Goal: Information Seeking & Learning: Find specific fact

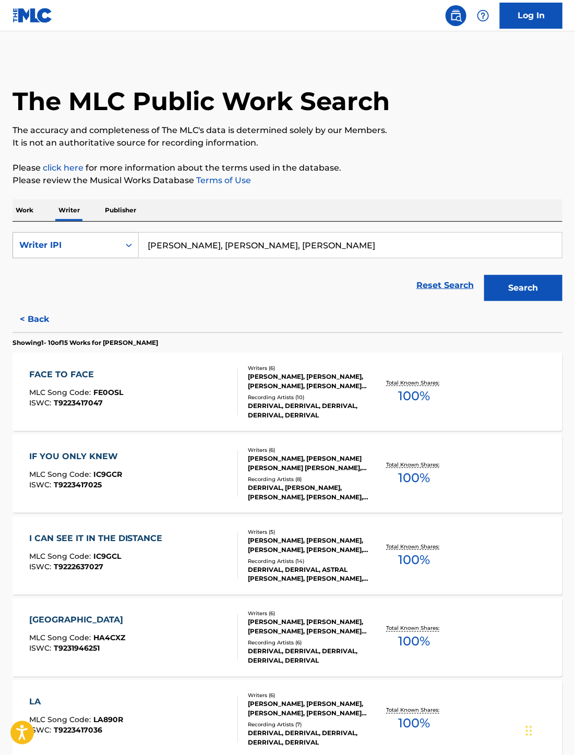
type input "[PERSON_NAME], [PERSON_NAME], [PERSON_NAME]"
click at [79, 240] on div "Writer IPI" at bounding box center [66, 245] width 94 height 13
click at [65, 271] on div "Writer Name" at bounding box center [75, 271] width 125 height 26
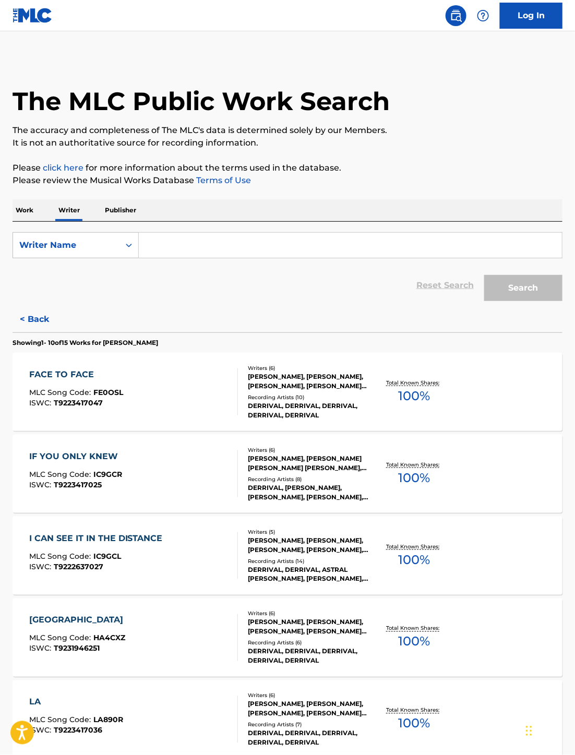
click at [307, 240] on input "Search Form" at bounding box center [350, 245] width 423 height 25
paste input "[PERSON_NAME], [PERSON_NAME], [PERSON_NAME]"
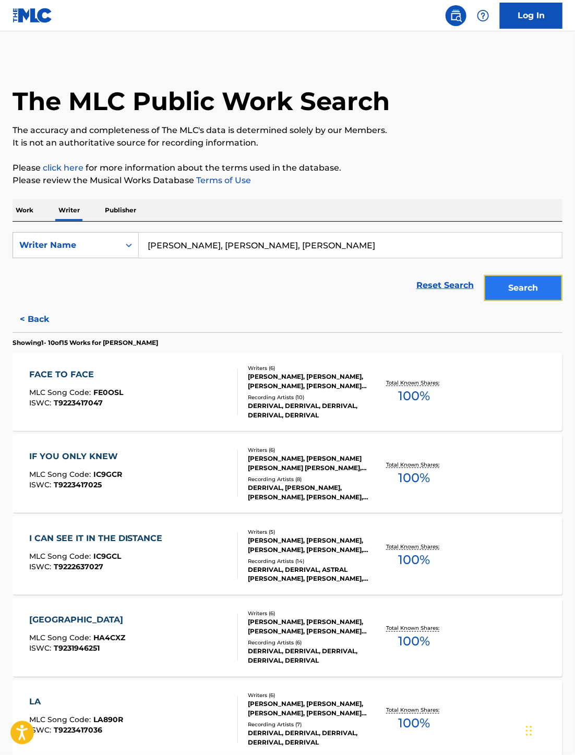
click at [509, 290] on button "Search" at bounding box center [523, 288] width 78 height 26
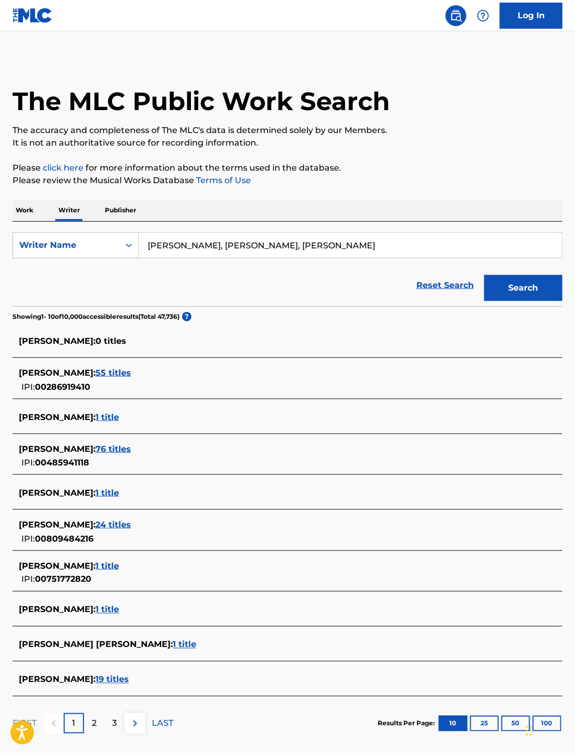
click at [257, 248] on input "[PERSON_NAME], [PERSON_NAME], [PERSON_NAME]" at bounding box center [350, 245] width 423 height 25
click at [322, 244] on input "[PERSON_NAME], [PERSON_NAME], [PERSON_NAME]" at bounding box center [350, 245] width 423 height 25
click at [202, 248] on input "[PERSON_NAME], [PERSON_NAME], [PERSON_NAME]" at bounding box center [350, 245] width 423 height 25
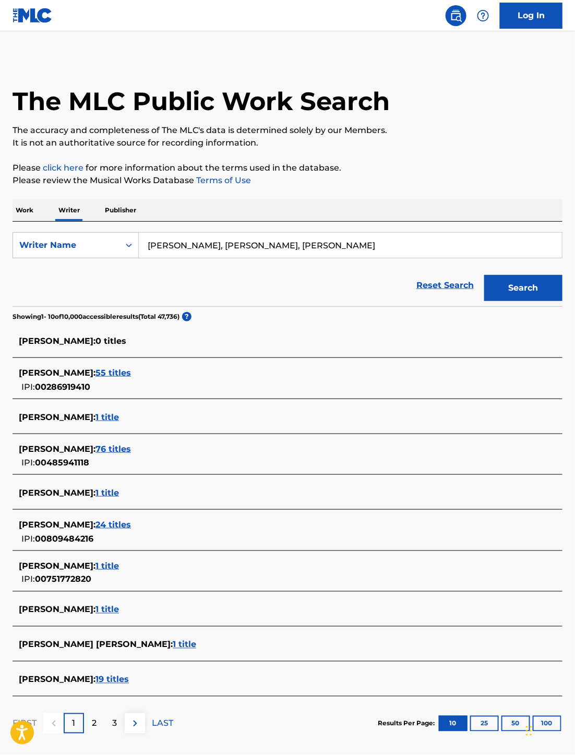
click at [202, 248] on input "[PERSON_NAME], [PERSON_NAME], [PERSON_NAME]" at bounding box center [350, 245] width 423 height 25
drag, startPoint x: 210, startPoint y: 244, endPoint x: 437, endPoint y: 244, distance: 227.0
click at [437, 244] on input "[PERSON_NAME], [PERSON_NAME], [PERSON_NAME]" at bounding box center [350, 245] width 423 height 25
click at [527, 284] on button "Search" at bounding box center [523, 288] width 78 height 26
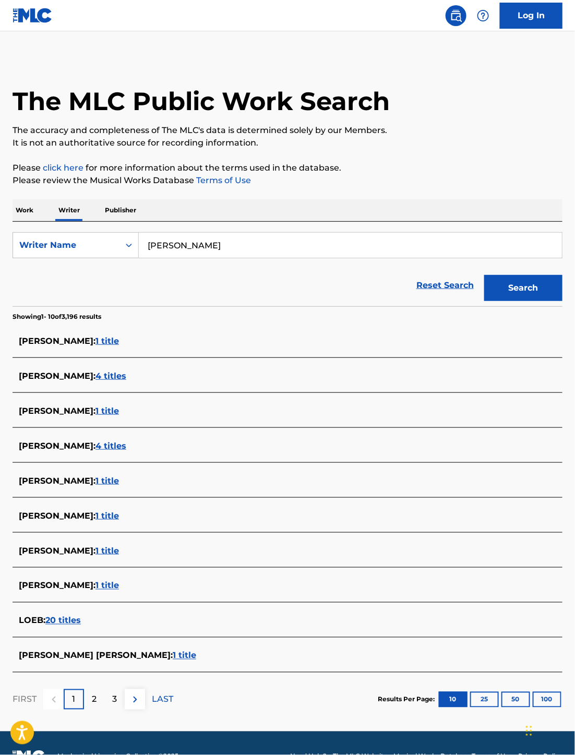
scroll to position [27, 0]
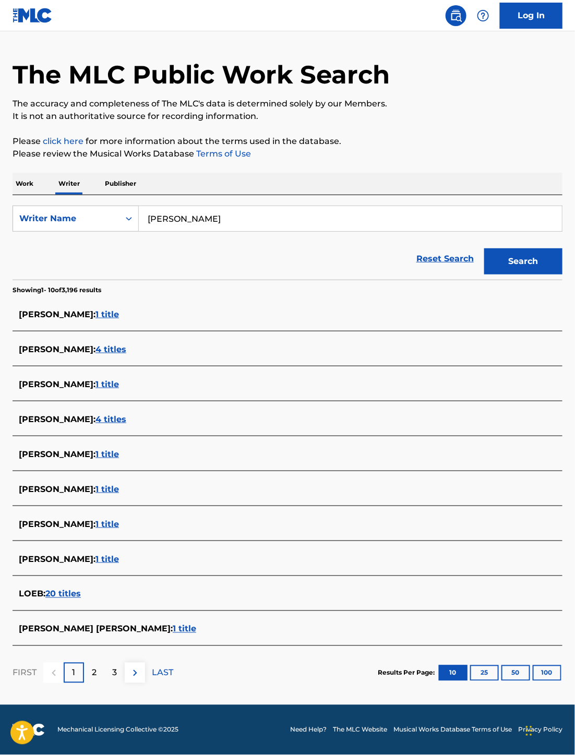
drag, startPoint x: 228, startPoint y: 233, endPoint x: 228, endPoint y: 224, distance: 8.9
click at [228, 232] on form "SearchWithCriteria1385a98f-b8b4-44e6-be63-4684b3d041f0 Writer Name [PERSON_NAME…" at bounding box center [288, 243] width 550 height 74
click at [228, 222] on input "[PERSON_NAME]" at bounding box center [350, 218] width 423 height 25
paste input "[PERSON_NAME]"
click at [522, 263] on button "Search" at bounding box center [523, 261] width 78 height 26
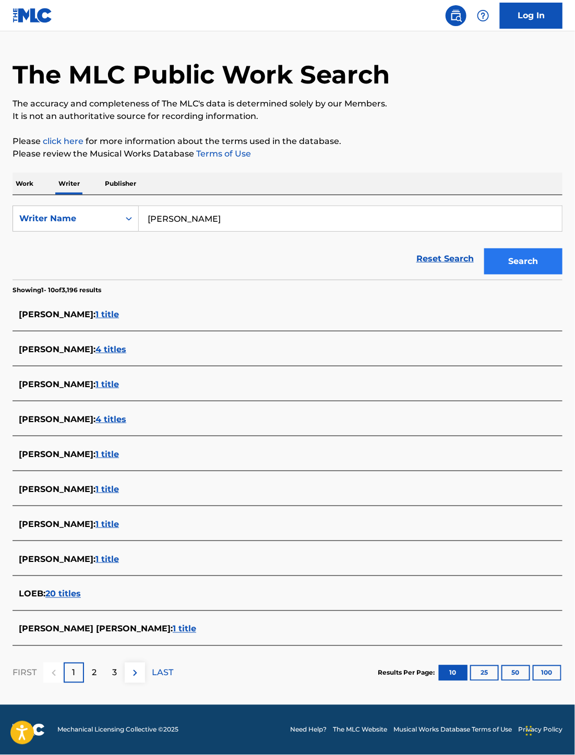
scroll to position [0, 0]
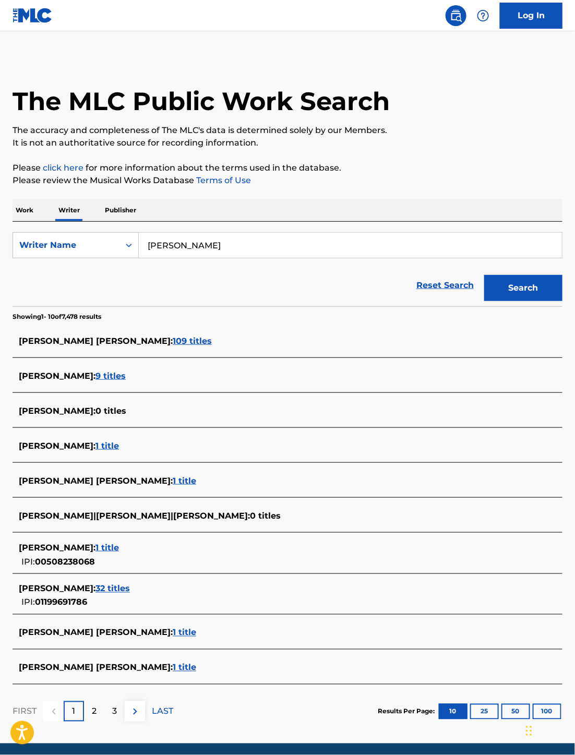
click at [158, 244] on input "[PERSON_NAME]" at bounding box center [350, 245] width 423 height 25
click at [218, 237] on input "[PERSON_NAME]" at bounding box center [350, 245] width 423 height 25
paste input "Eamon [PERSON_NAME]"
type input "Eamon [PERSON_NAME]"
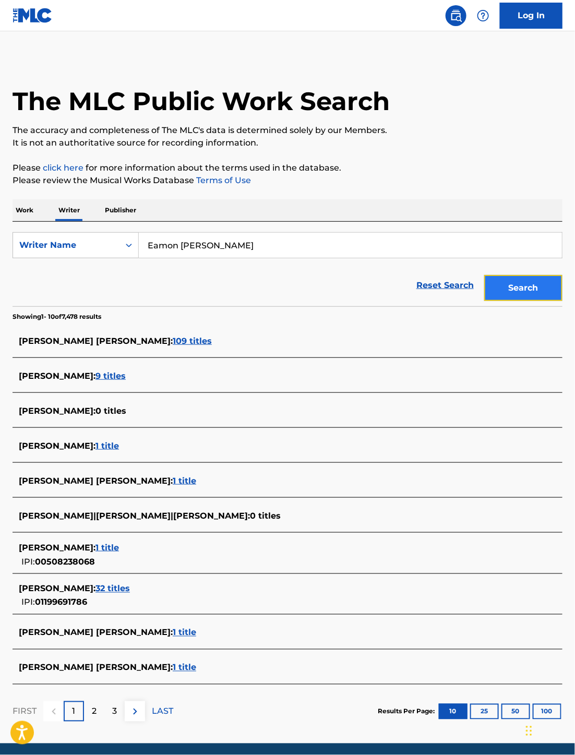
click at [521, 282] on button "Search" at bounding box center [523, 288] width 78 height 26
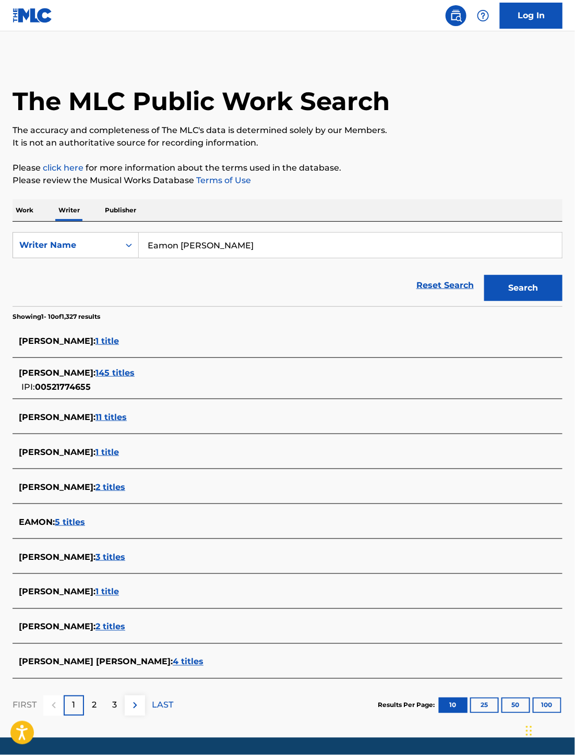
click at [129, 667] on div "[PERSON_NAME] [PERSON_NAME] : 4 titles" at bounding box center [274, 662] width 510 height 13
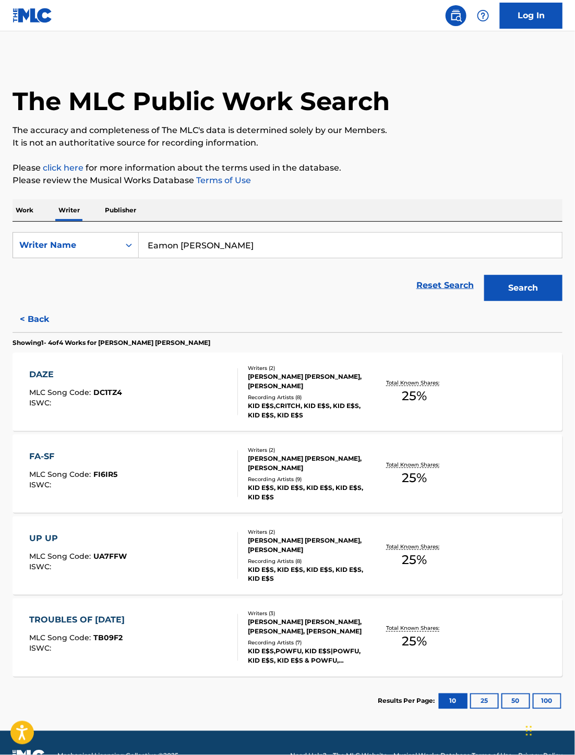
scroll to position [27, 0]
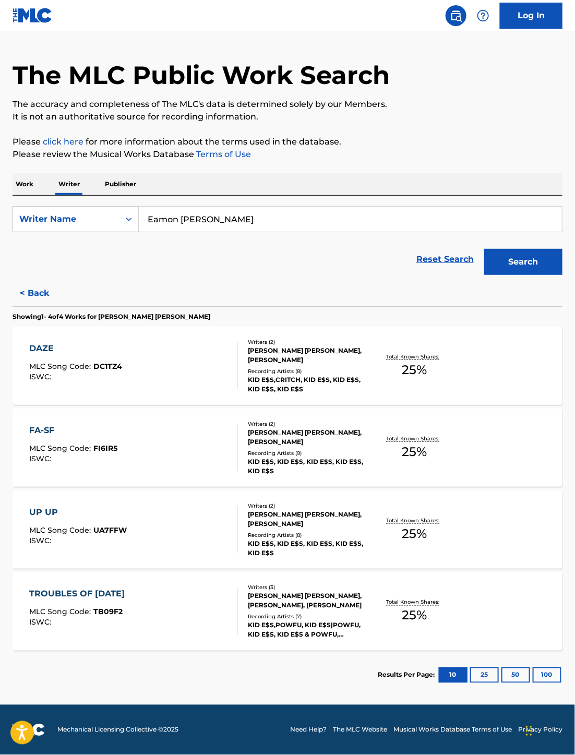
click at [315, 607] on div "[PERSON_NAME] [PERSON_NAME], [PERSON_NAME], [PERSON_NAME]" at bounding box center [308, 601] width 121 height 19
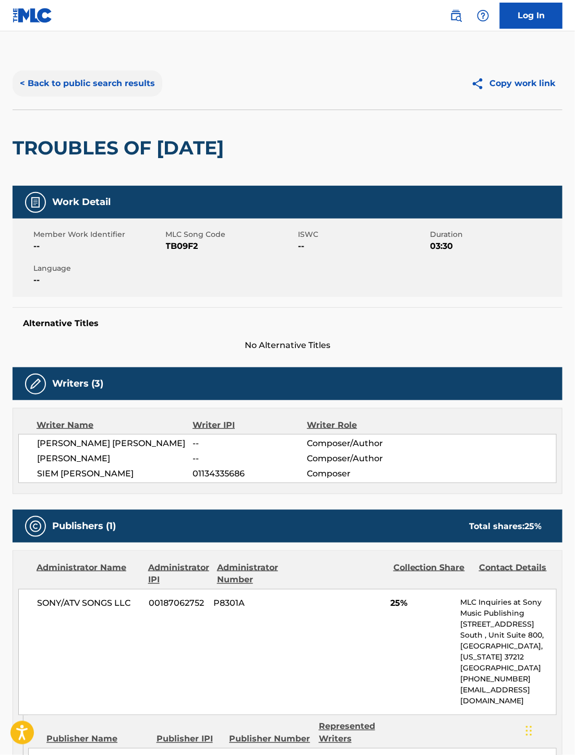
click at [22, 81] on button "< Back to public search results" at bounding box center [88, 83] width 150 height 26
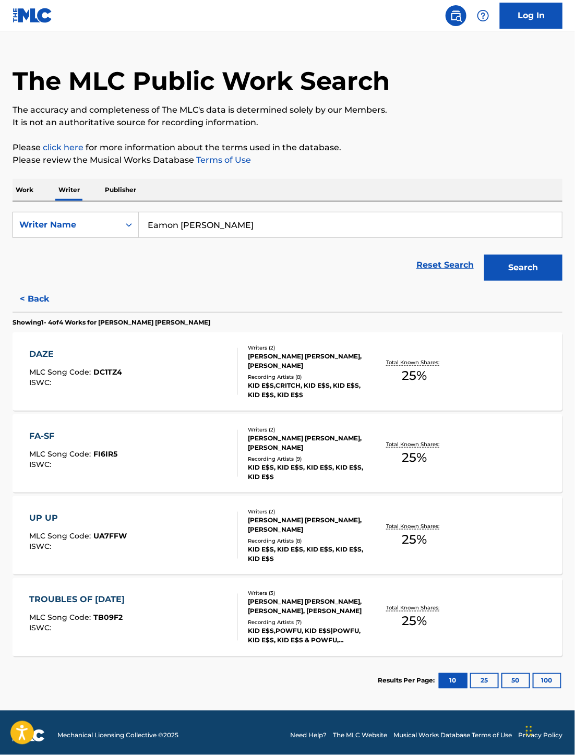
scroll to position [27, 0]
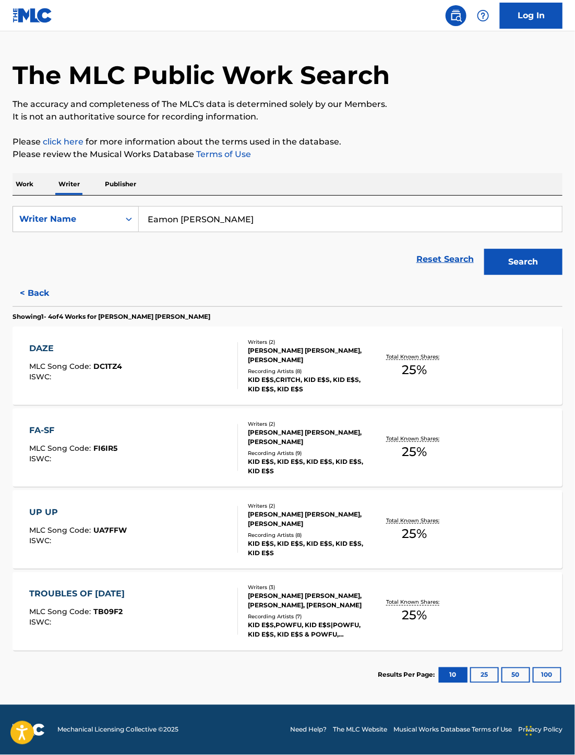
click at [213, 216] on input "Eamon [PERSON_NAME]" at bounding box center [350, 219] width 423 height 25
click at [224, 255] on div "Reset Search Search" at bounding box center [288, 260] width 550 height 42
click at [267, 212] on input "Eamon [PERSON_NAME]" at bounding box center [350, 219] width 423 height 25
paste input "[PERSON_NAME] [PERSON_NAME]"
click at [509, 268] on button "Search" at bounding box center [523, 262] width 78 height 26
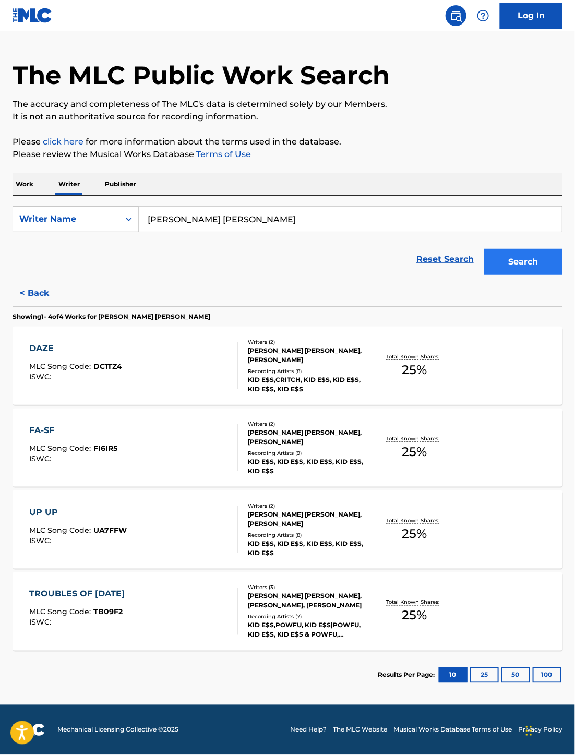
scroll to position [0, 0]
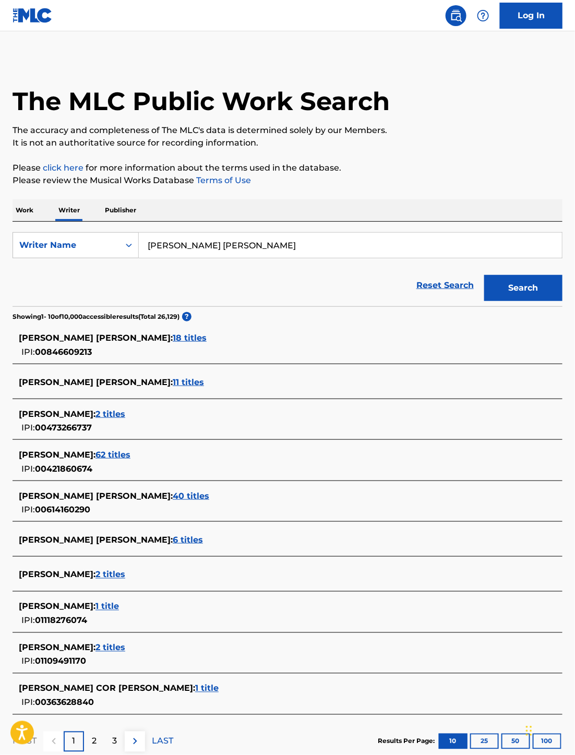
click at [230, 246] on input "[PERSON_NAME] [PERSON_NAME]" at bounding box center [350, 245] width 423 height 25
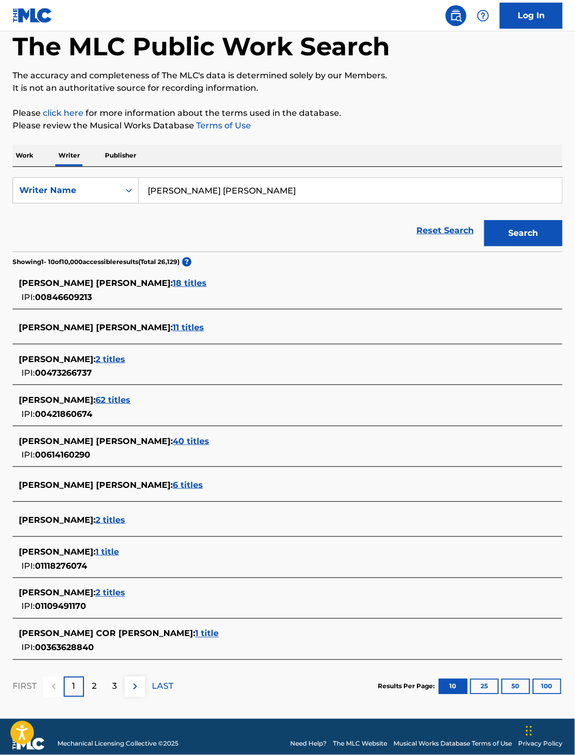
scroll to position [70, 0]
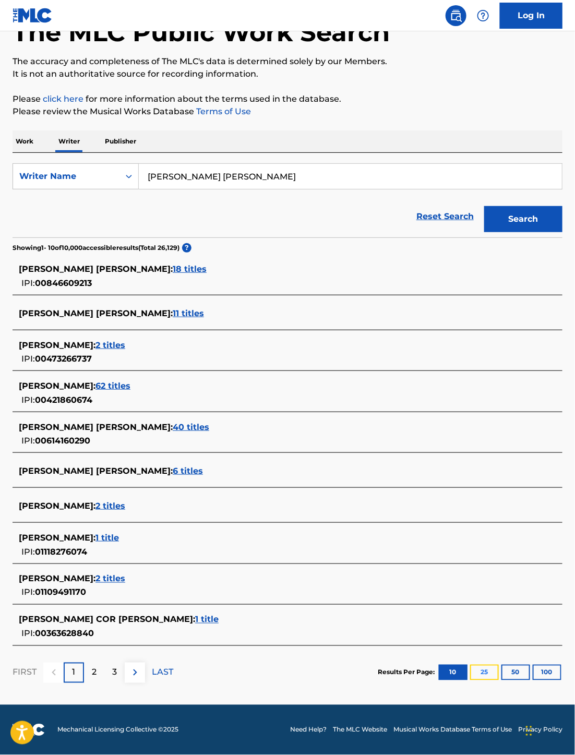
click at [493, 676] on button "25" at bounding box center [484, 673] width 29 height 16
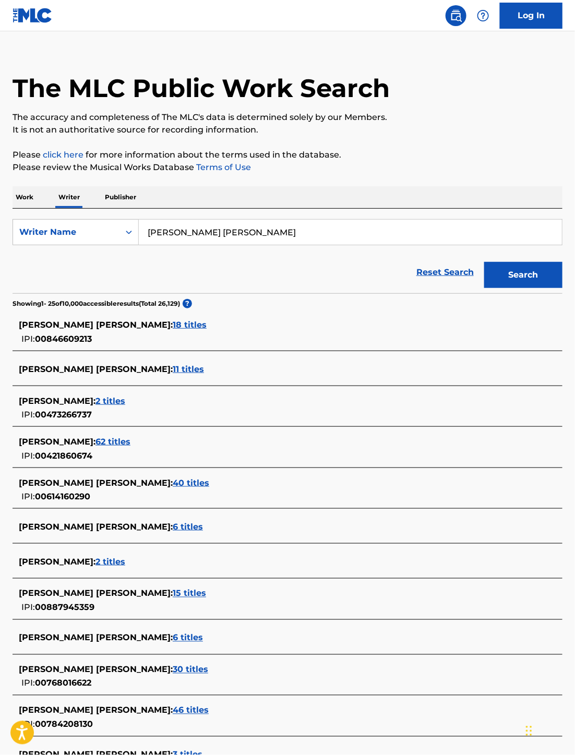
scroll to position [0, 0]
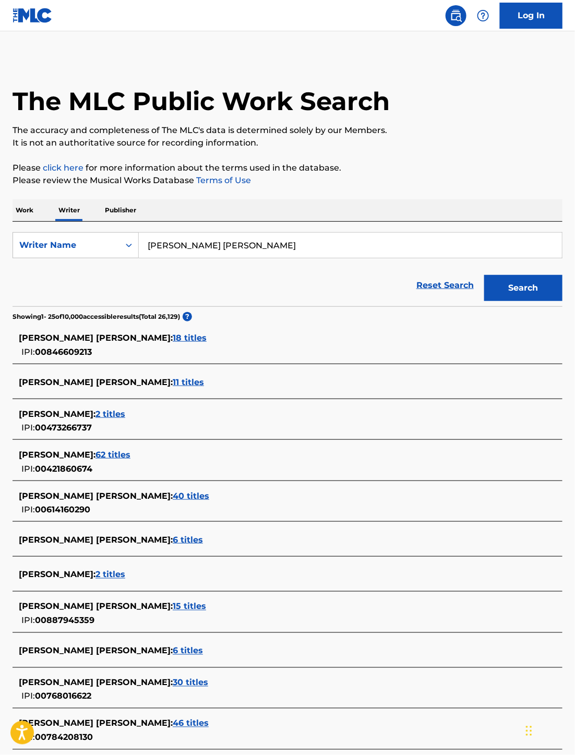
click at [287, 243] on input "[PERSON_NAME] [PERSON_NAME]" at bounding box center [350, 245] width 423 height 25
paste input "[PERSON_NAME] [PERSON_NAME]"
click at [525, 291] on button "Search" at bounding box center [523, 288] width 78 height 26
click at [271, 246] on input "[PERSON_NAME] [PERSON_NAME]" at bounding box center [350, 245] width 423 height 25
paste input "[PERSON_NAME] [PERSON_NAME]"
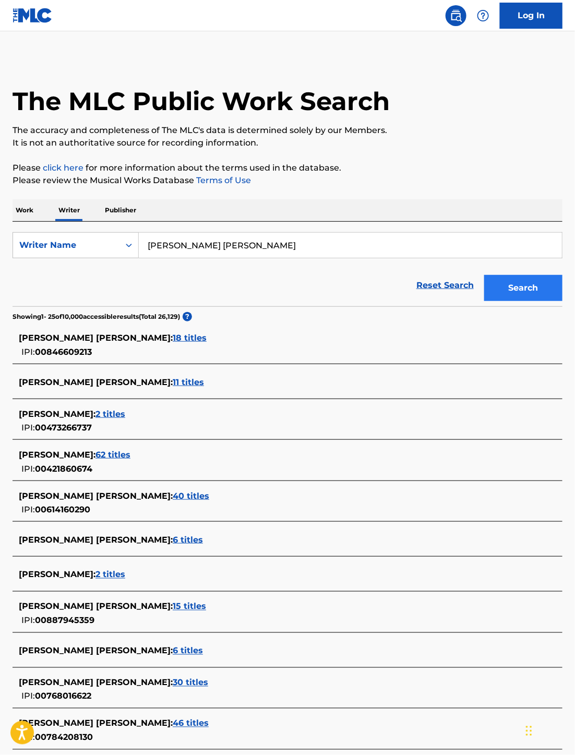
type input "[PERSON_NAME] [PERSON_NAME]"
click at [509, 278] on button "Search" at bounding box center [523, 288] width 78 height 26
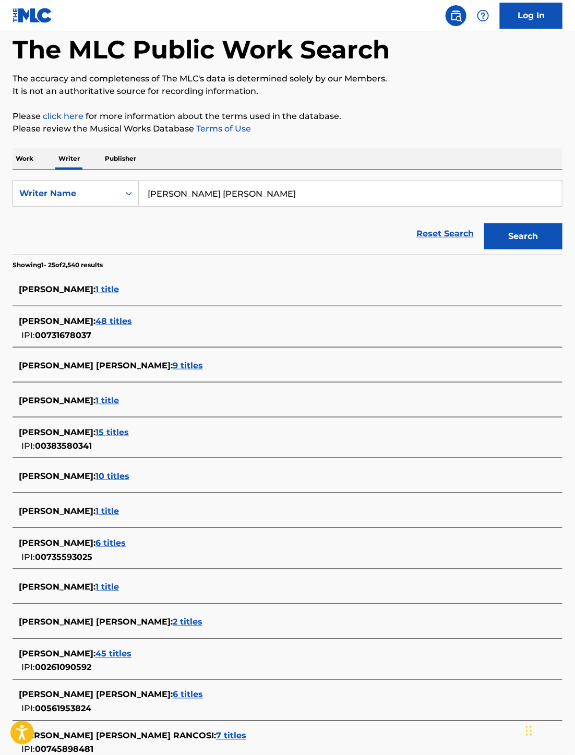
scroll to position [78, 0]
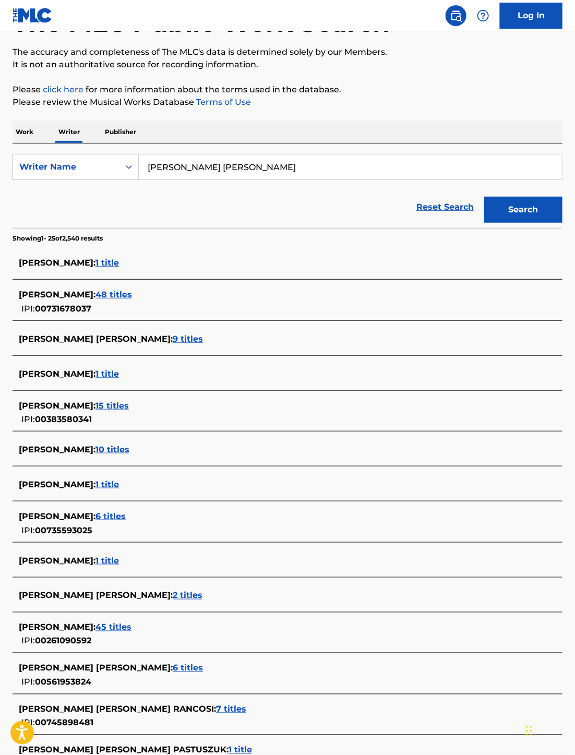
click at [190, 171] on input "[PERSON_NAME] [PERSON_NAME]" at bounding box center [350, 166] width 423 height 25
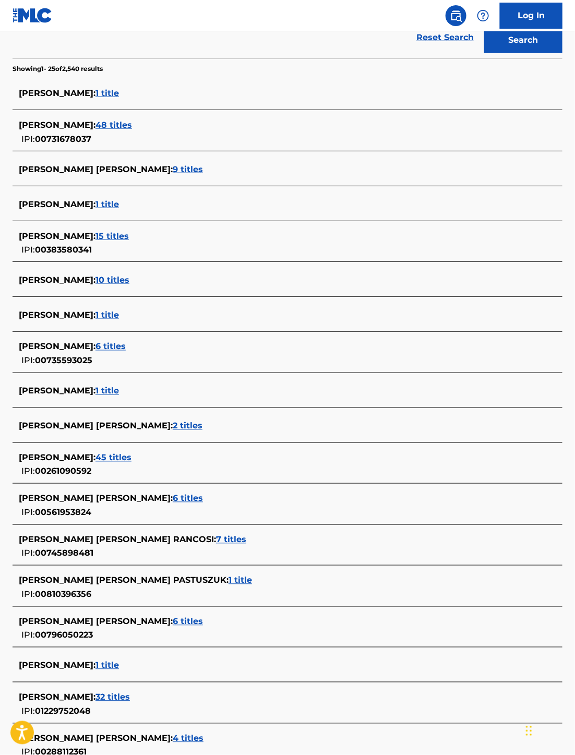
scroll to position [241, 0]
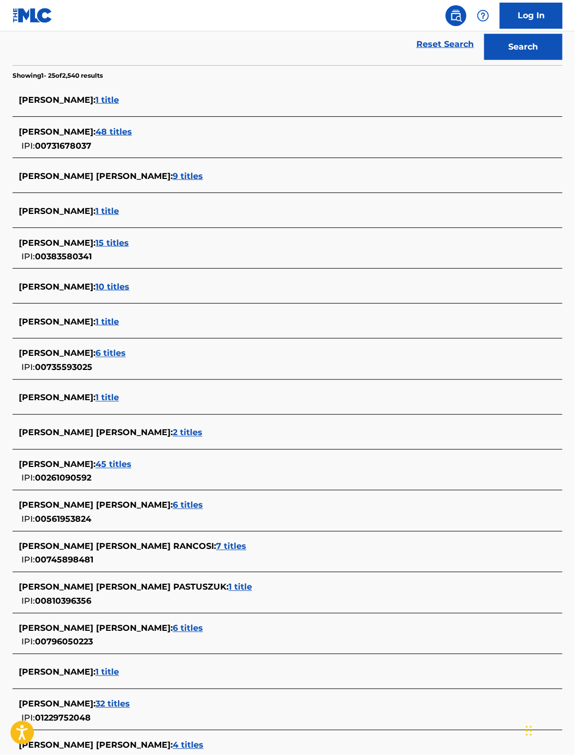
click at [173, 430] on span "2 titles" at bounding box center [188, 433] width 30 height 10
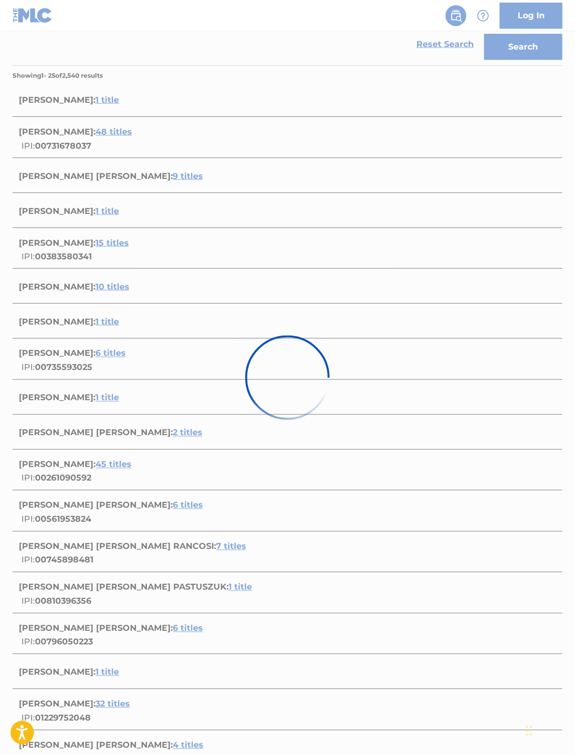
scroll to position [0, 0]
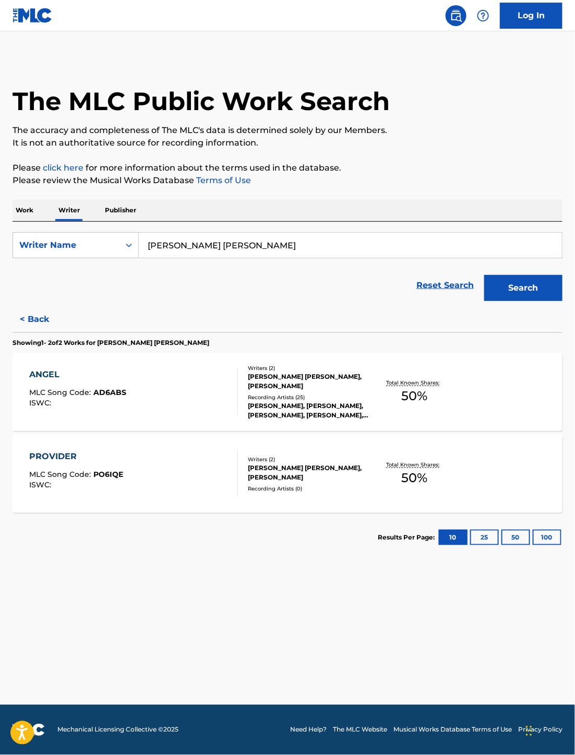
click at [370, 404] on div "Total Known Shares: 50 %" at bounding box center [413, 392] width 91 height 32
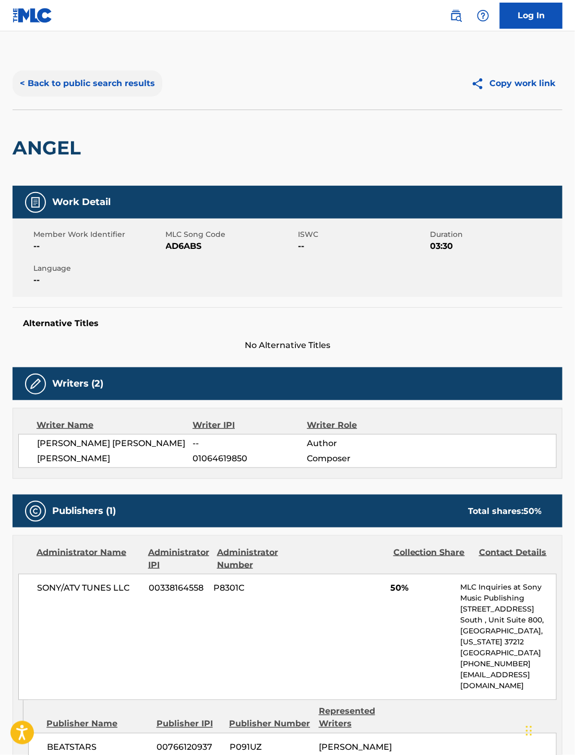
click at [37, 77] on button "< Back to public search results" at bounding box center [88, 83] width 150 height 26
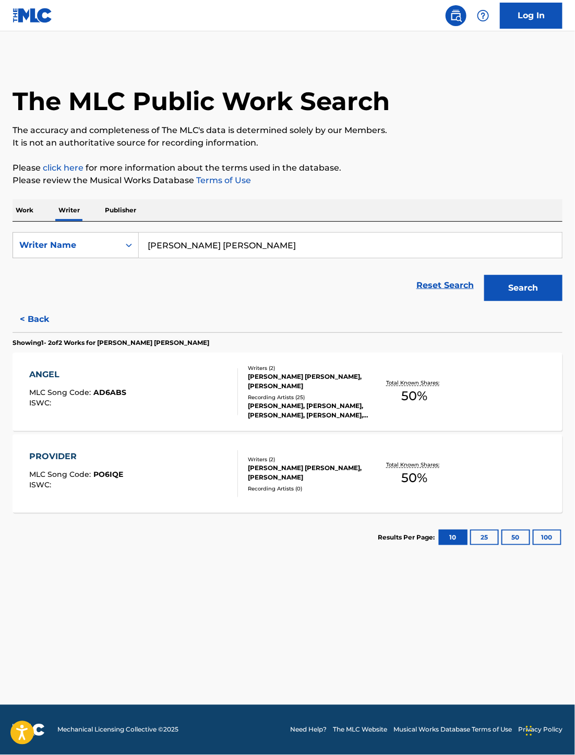
click at [282, 492] on div "Recording Artists ( 0 )" at bounding box center [308, 489] width 121 height 8
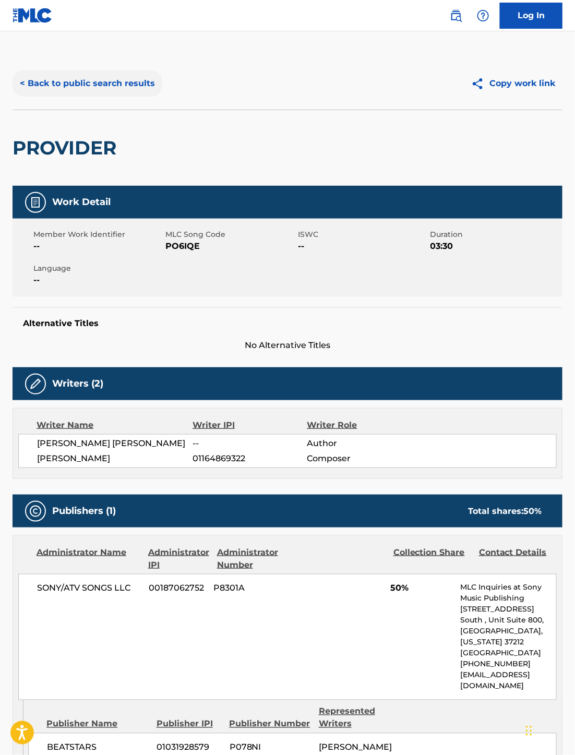
click at [31, 88] on button "< Back to public search results" at bounding box center [88, 83] width 150 height 26
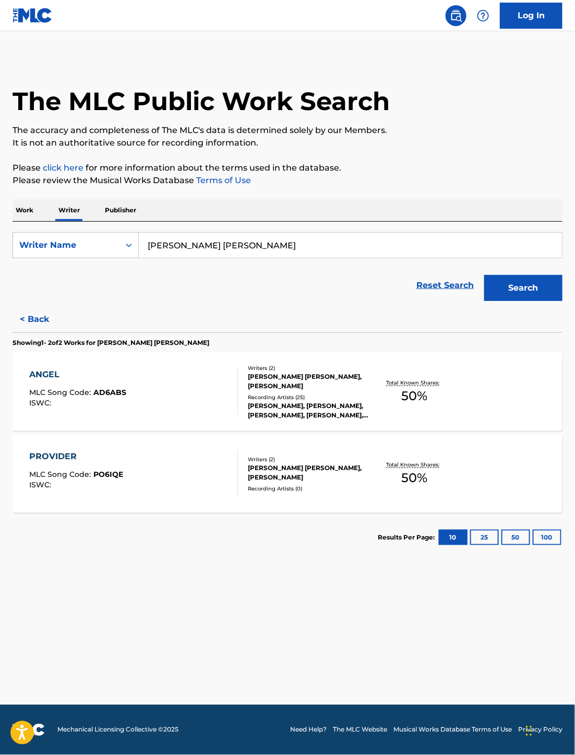
click at [459, 147] on p "It is not an authoritative source for recording information." at bounding box center [288, 143] width 550 height 13
click at [229, 247] on input "[PERSON_NAME] [PERSON_NAME]" at bounding box center [350, 245] width 423 height 25
paste input "[PERSON_NAME]"
click at [548, 287] on button "Search" at bounding box center [523, 288] width 78 height 26
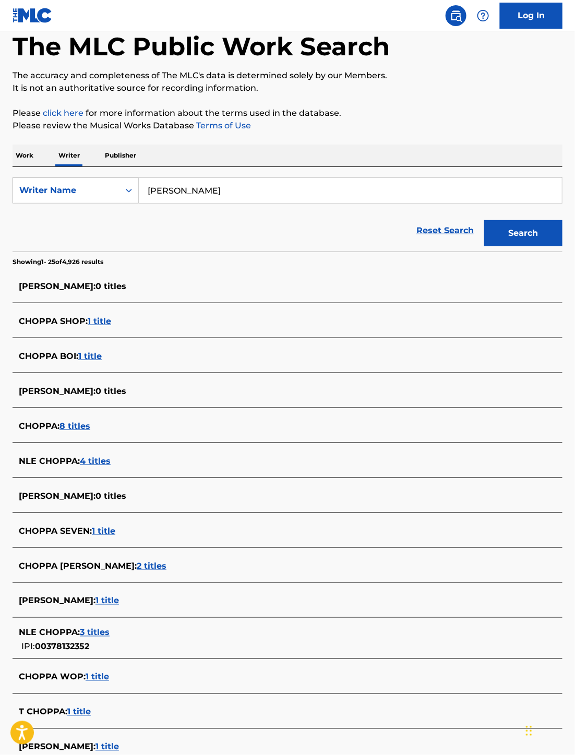
scroll to position [78, 0]
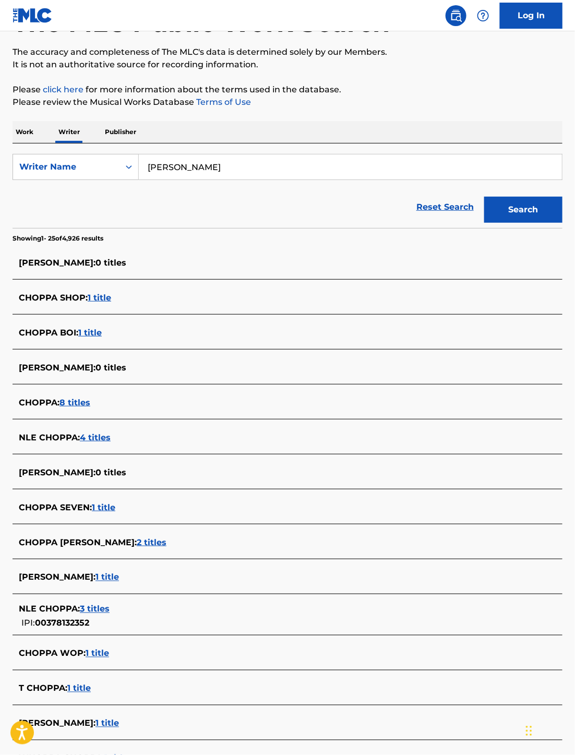
click at [199, 168] on input "[PERSON_NAME]" at bounding box center [350, 166] width 423 height 25
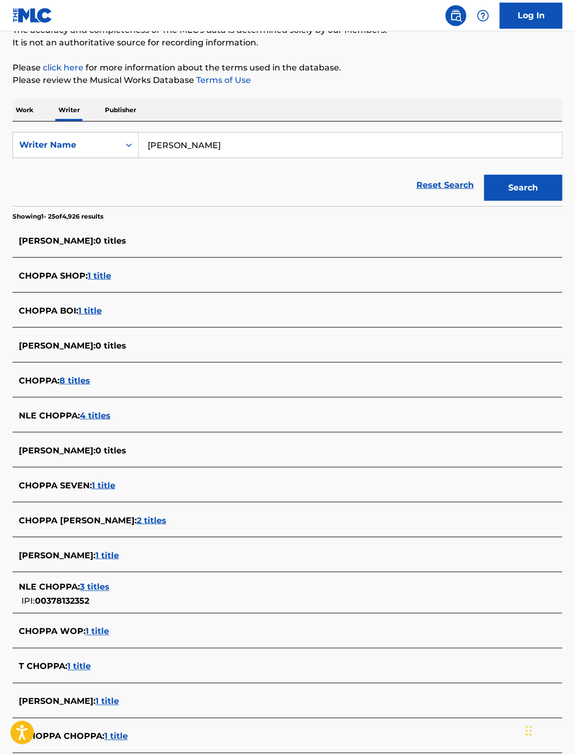
scroll to position [0, 0]
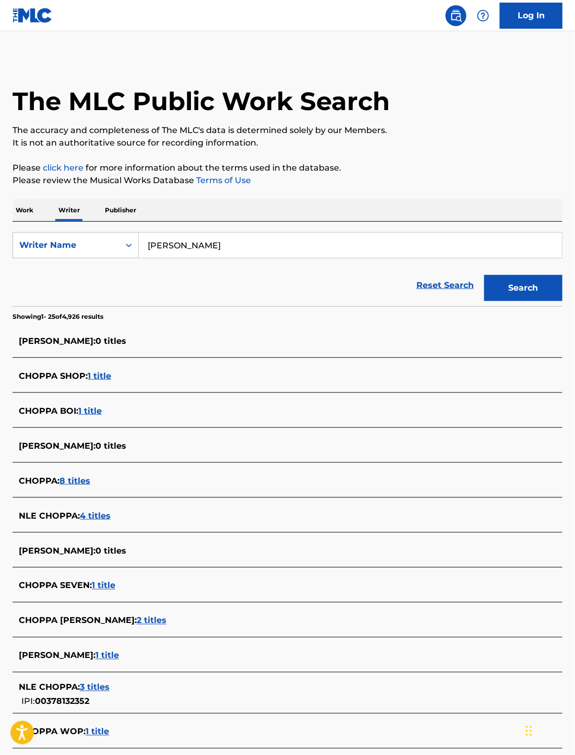
click at [263, 199] on div "Work Writer Publisher" at bounding box center [288, 210] width 550 height 22
click at [224, 243] on input "[PERSON_NAME]" at bounding box center [350, 245] width 423 height 25
paste input "Snooze Freestyle"
type input "Snooze Freestyle"
click at [74, 251] on div "Writer Name" at bounding box center [66, 245] width 94 height 13
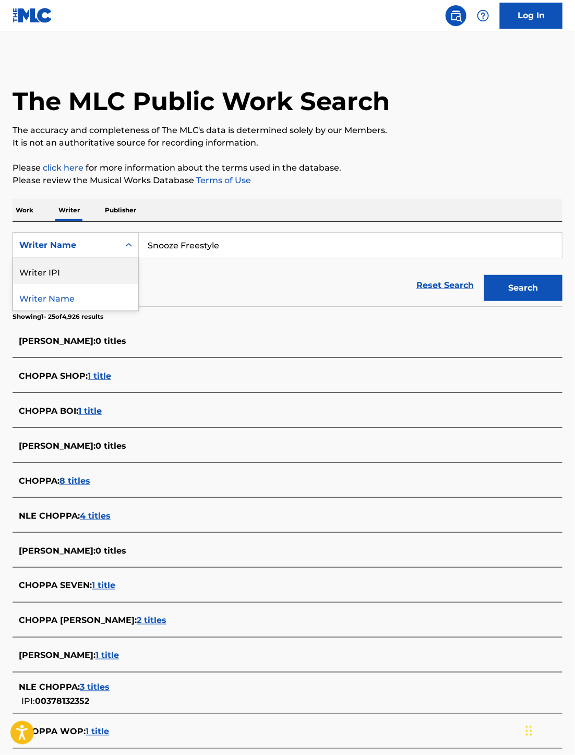
click at [61, 272] on div "Writer IPI" at bounding box center [75, 271] width 125 height 26
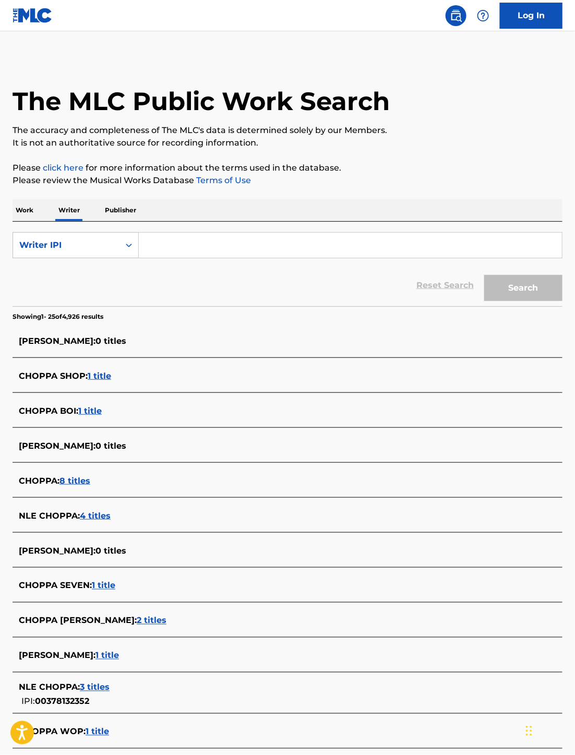
click at [186, 244] on input "Search Form" at bounding box center [350, 245] width 423 height 25
paste input "342287075"
click at [563, 289] on div "The MLC Public Work Search The accuracy and completeness of The MLC's data is d…" at bounding box center [287, 663] width 575 height 1212
drag, startPoint x: 550, startPoint y: 289, endPoint x: 544, endPoint y: 289, distance: 6.3
click at [550, 289] on button "Search" at bounding box center [523, 288] width 78 height 26
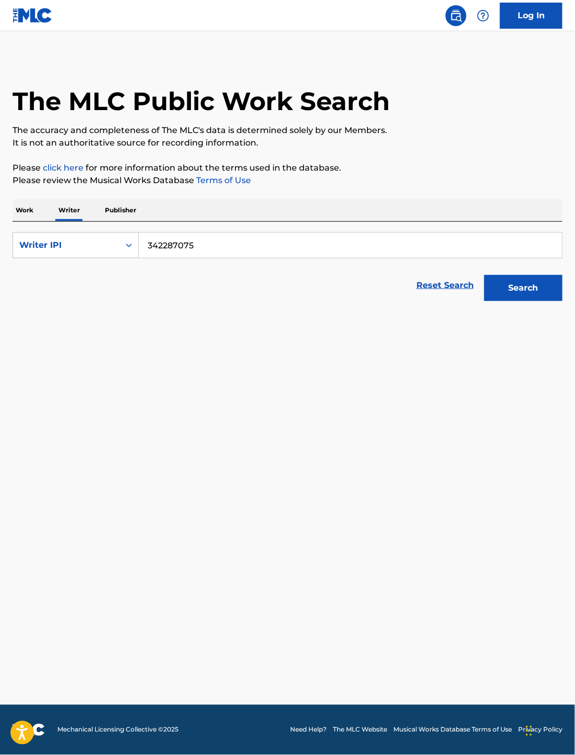
click at [147, 249] on input "342287075" at bounding box center [350, 245] width 423 height 25
click at [484, 275] on button "Search" at bounding box center [523, 288] width 78 height 26
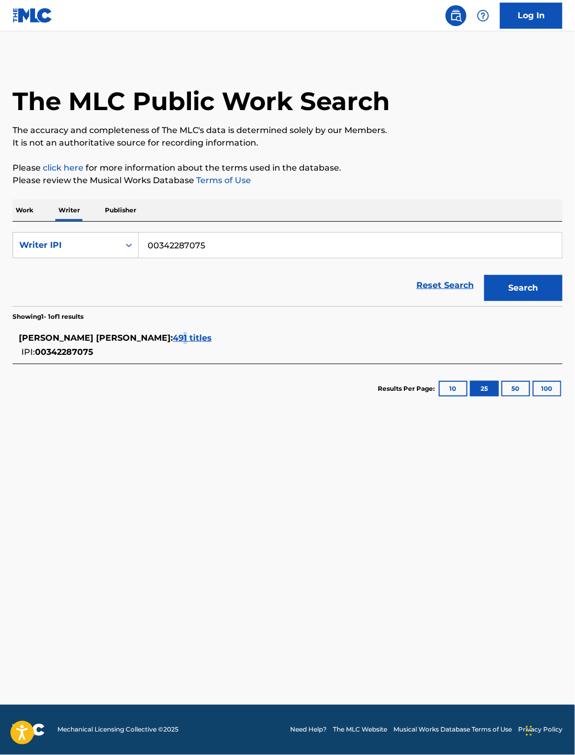
click at [136, 328] on div "[PERSON_NAME] [PERSON_NAME] : 491 titles IPI: 00342287075" at bounding box center [288, 345] width 550 height 37
click at [173, 337] on span "491 titles" at bounding box center [192, 338] width 39 height 10
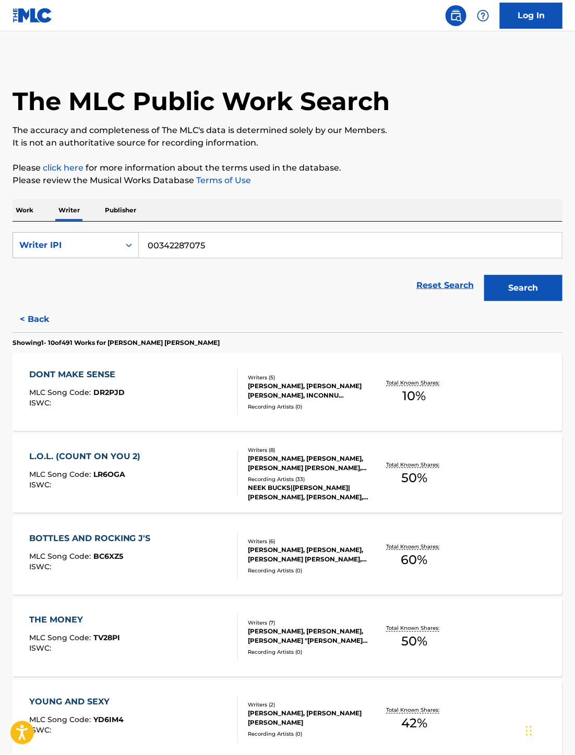
drag, startPoint x: 234, startPoint y: 236, endPoint x: 78, endPoint y: 244, distance: 155.7
click at [81, 244] on div "SearchWithCriteria2997c7d4-e182-4abc-a047-d5697d0751c3 Writer IPI 00342287075" at bounding box center [288, 245] width 550 height 26
paste input "70201779"
click at [143, 243] on input "702017795" at bounding box center [350, 245] width 423 height 25
type input "00702017795"
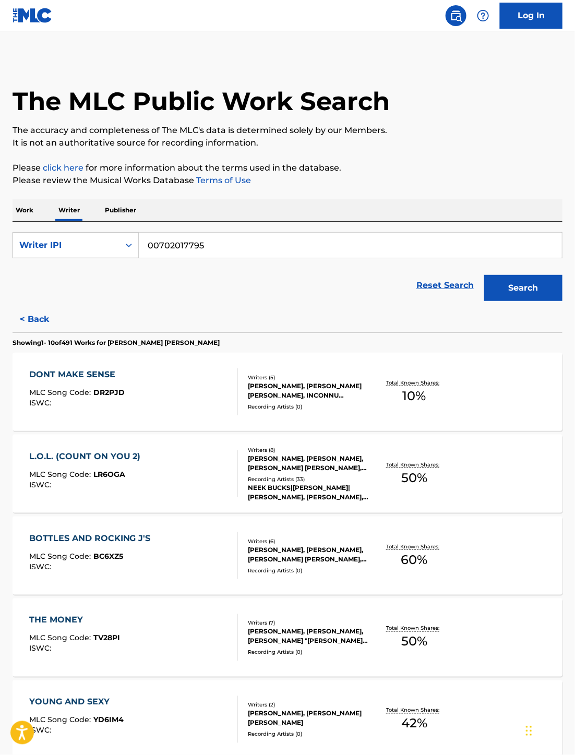
click at [484, 275] on button "Search" at bounding box center [523, 288] width 78 height 26
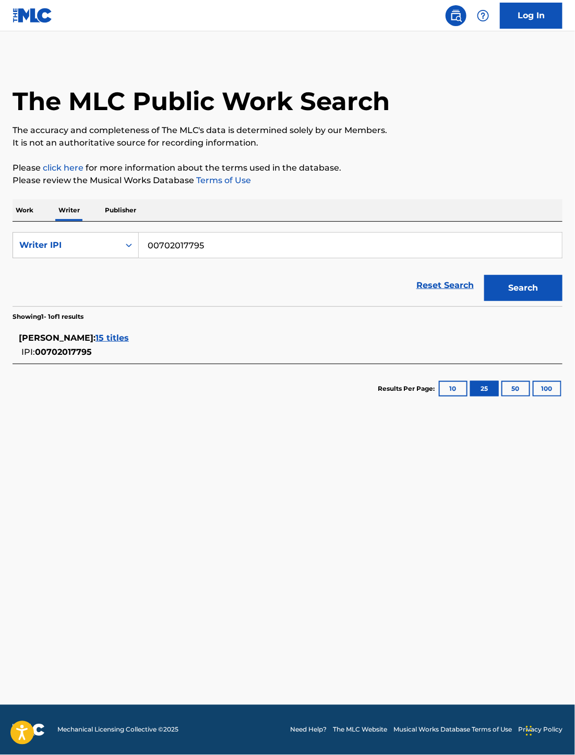
click at [129, 339] on span "15 titles" at bounding box center [112, 338] width 33 height 10
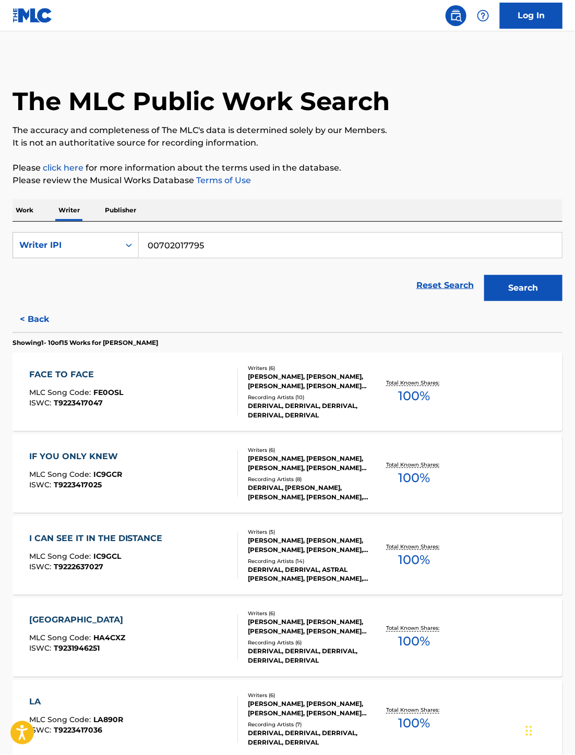
click at [318, 482] on div "Recording Artists ( 8 )" at bounding box center [308, 479] width 121 height 8
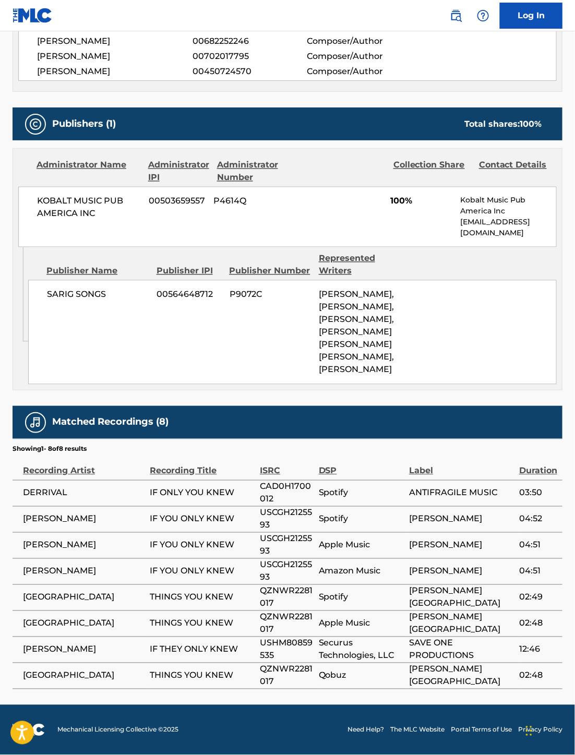
scroll to position [391, 0]
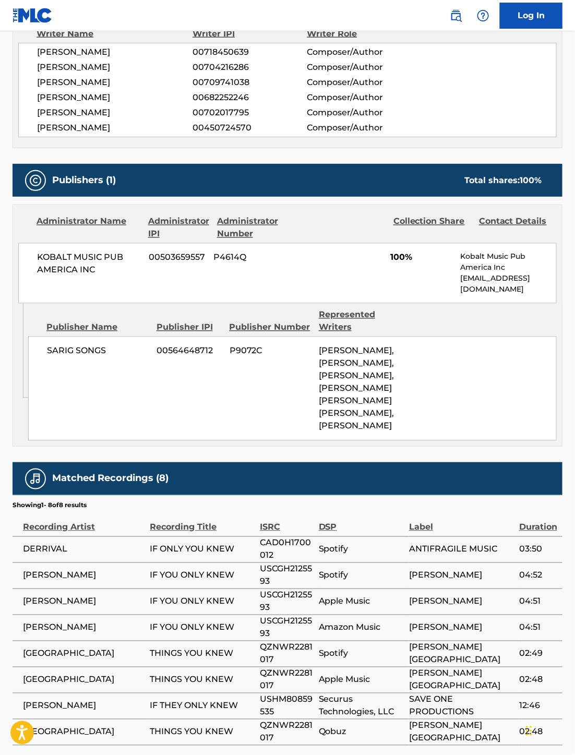
click at [54, 257] on span "KOBALT MUSIC PUB AMERICA INC" at bounding box center [89, 264] width 104 height 25
copy span "KOBALT"
click at [330, 365] on span "[PERSON_NAME], [PERSON_NAME], [PERSON_NAME], [PERSON_NAME] [PERSON_NAME] [PERSO…" at bounding box center [356, 388] width 75 height 85
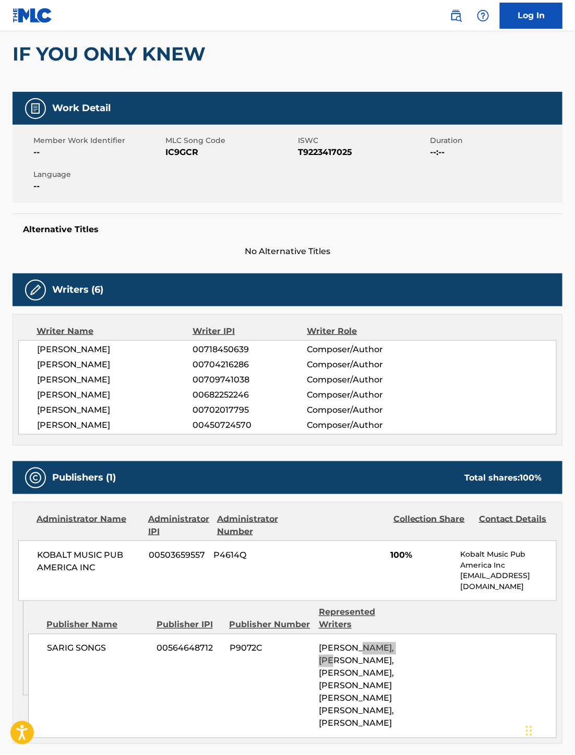
scroll to position [0, 0]
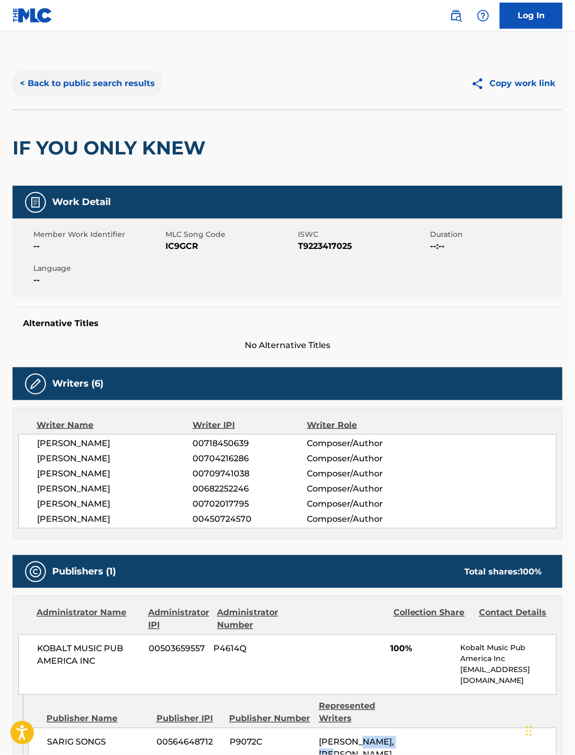
click at [20, 85] on button "< Back to public search results" at bounding box center [88, 83] width 150 height 26
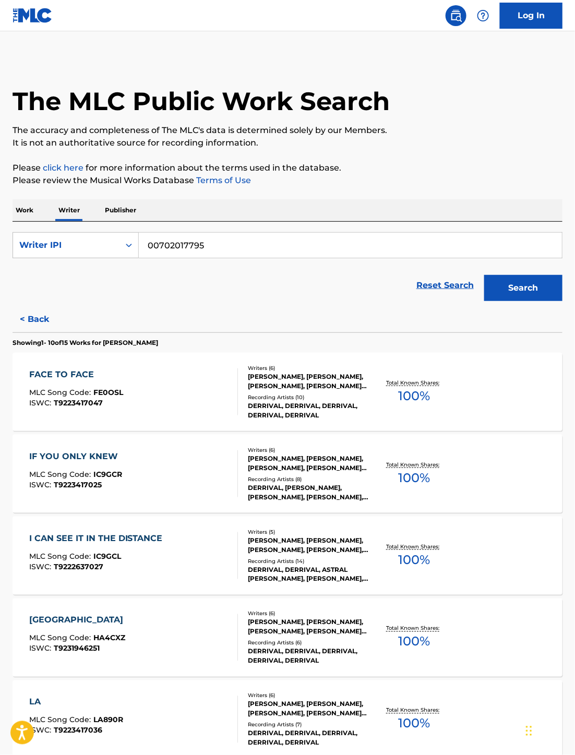
click at [213, 238] on input "00702017795" at bounding box center [350, 245] width 423 height 25
paste input "681747804"
click at [529, 287] on button "Search" at bounding box center [523, 288] width 78 height 26
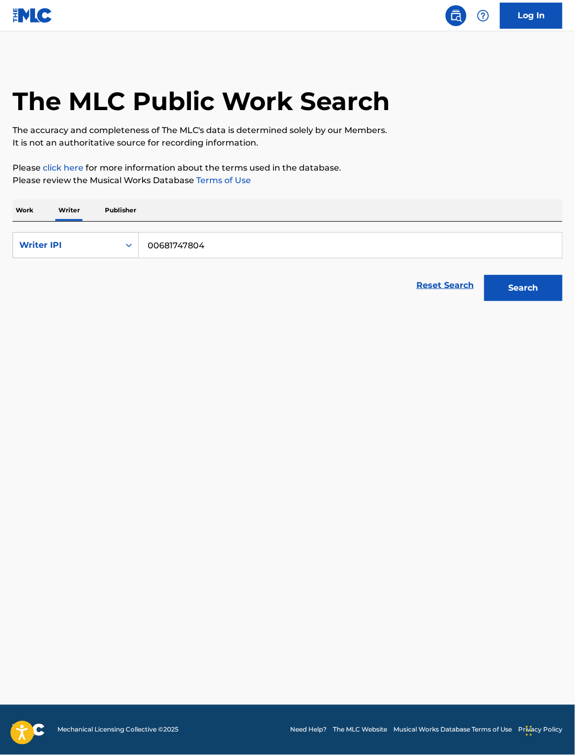
click at [271, 252] on input "00681747804" at bounding box center [350, 245] width 423 height 25
click at [225, 249] on input "00681747804" at bounding box center [350, 245] width 423 height 25
paste input "702017795"
click at [555, 290] on button "Search" at bounding box center [523, 288] width 78 height 26
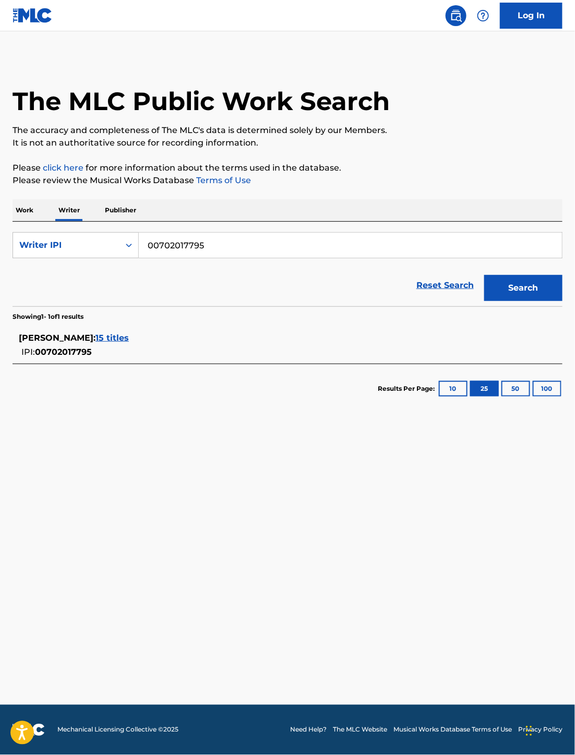
click at [246, 243] on input "00702017795" at bounding box center [350, 245] width 423 height 25
paste input "1061818763"
click at [541, 298] on button "Search" at bounding box center [523, 288] width 78 height 26
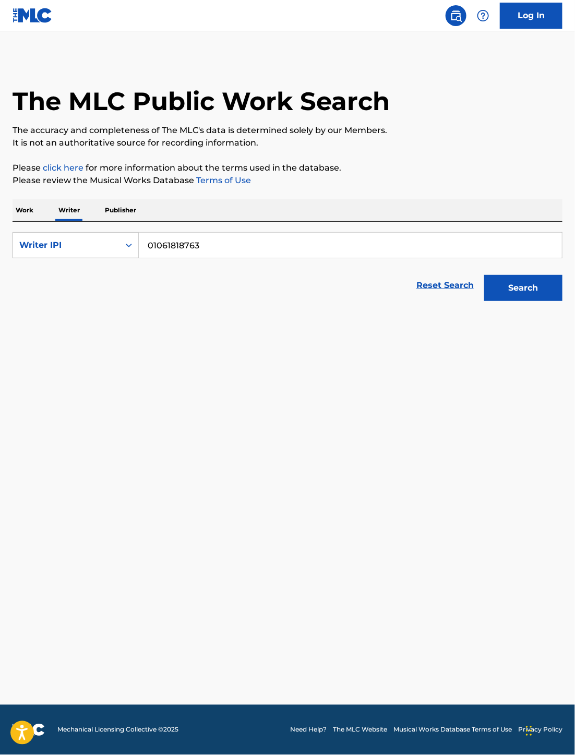
click at [323, 243] on input "01061818763" at bounding box center [350, 245] width 423 height 25
paste input "0681747804"
click at [514, 290] on button "Search" at bounding box center [523, 288] width 78 height 26
click at [226, 247] on input "00681747804" at bounding box center [350, 245] width 423 height 25
drag, startPoint x: 215, startPoint y: 247, endPoint x: 77, endPoint y: 238, distance: 138.6
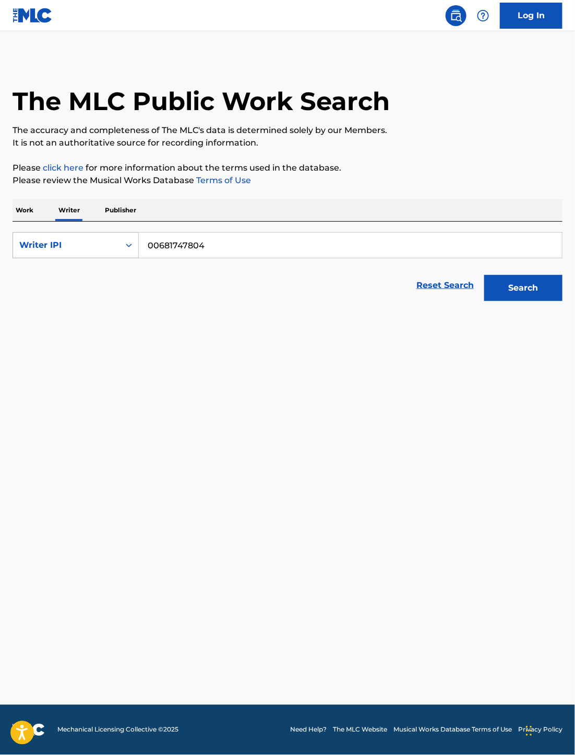
click at [77, 238] on div "SearchWithCriteria2997c7d4-e182-4abc-a047-d5697d0751c3 Writer IPI 00681747804" at bounding box center [288, 245] width 550 height 26
paste input "[PERSON_NAME]"
type input "[PERSON_NAME]"
click at [120, 252] on div "Search Form" at bounding box center [129, 245] width 19 height 19
click at [60, 275] on div "Writer Name" at bounding box center [75, 271] width 125 height 26
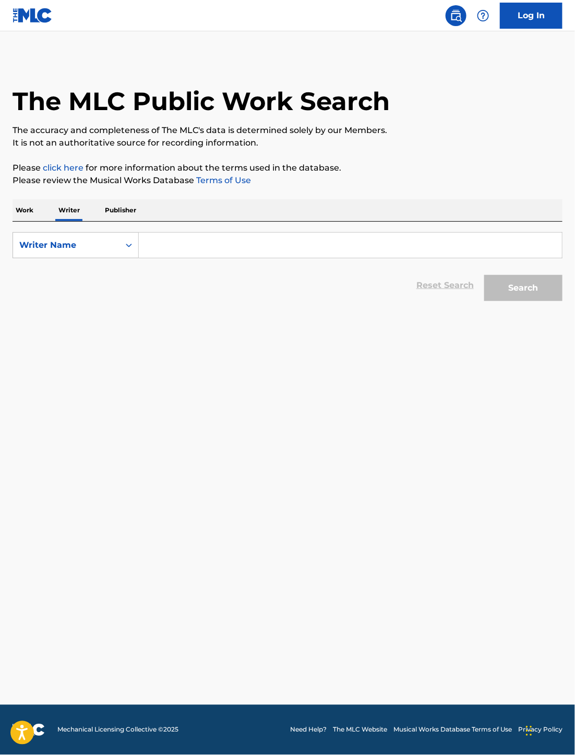
click at [182, 244] on input "Search Form" at bounding box center [350, 245] width 423 height 25
paste input "[PERSON_NAME]"
click at [525, 296] on button "Search" at bounding box center [523, 288] width 78 height 26
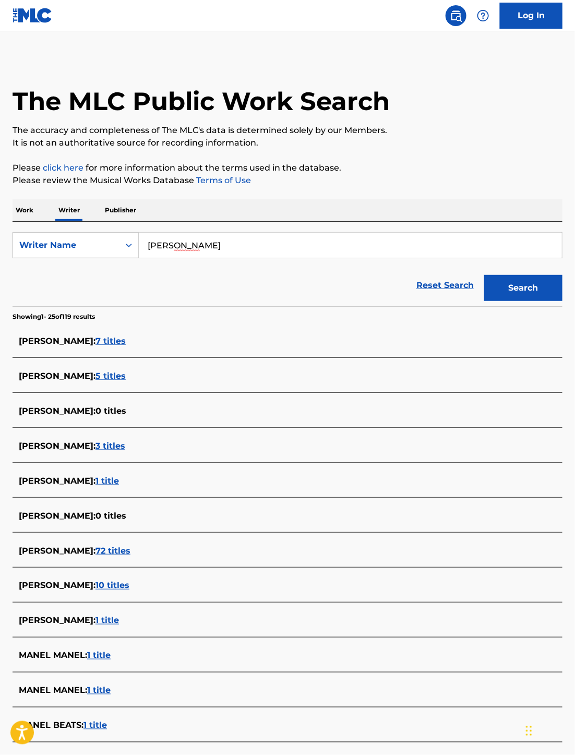
click at [256, 244] on input "[PERSON_NAME]" at bounding box center [350, 245] width 423 height 25
click at [484, 275] on button "Search" at bounding box center [523, 288] width 78 height 26
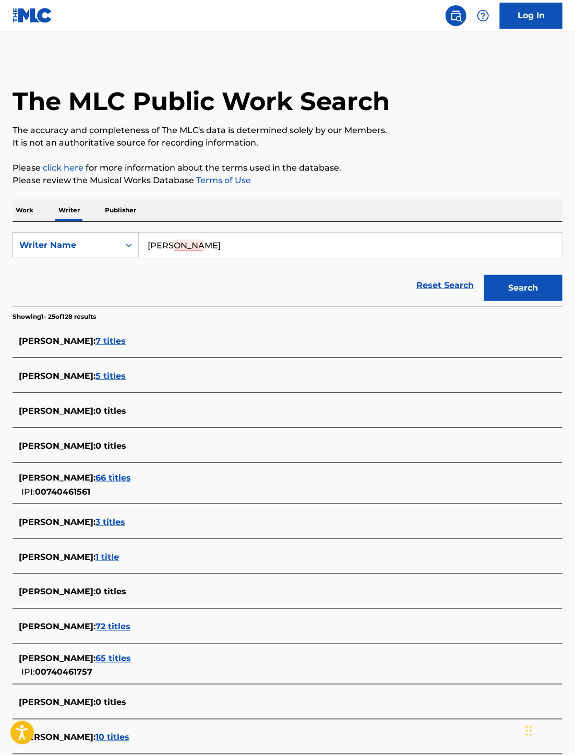
click at [188, 251] on input "[PERSON_NAME]" at bounding box center [350, 245] width 423 height 25
click at [307, 191] on div "The MLC Public Work Search The accuracy and completeness of The MLC's data is d…" at bounding box center [287, 666] width 575 height 1218
click at [236, 248] on input "[PERSON_NAME]" at bounding box center [350, 245] width 423 height 25
paste input "Boots"
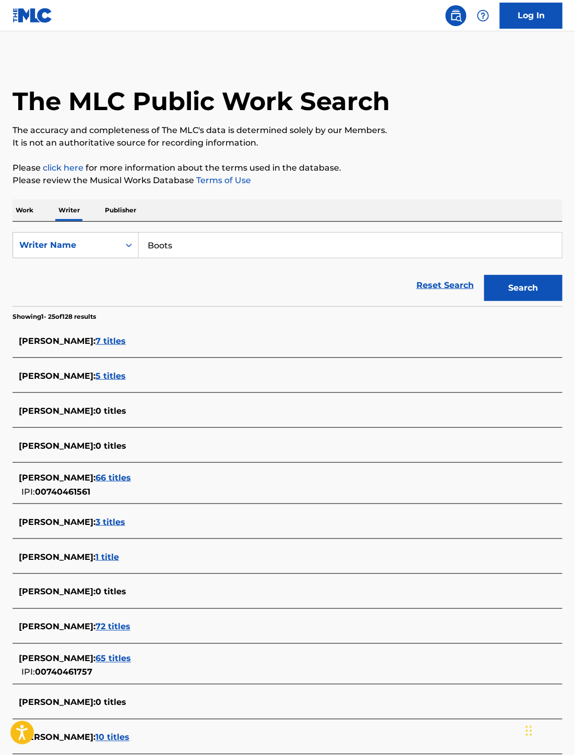
click at [223, 251] on input "Boots" at bounding box center [350, 245] width 423 height 25
paste input "[PERSON_NAME]"
type input "[PERSON_NAME]"
click at [536, 296] on button "Search" at bounding box center [523, 288] width 78 height 26
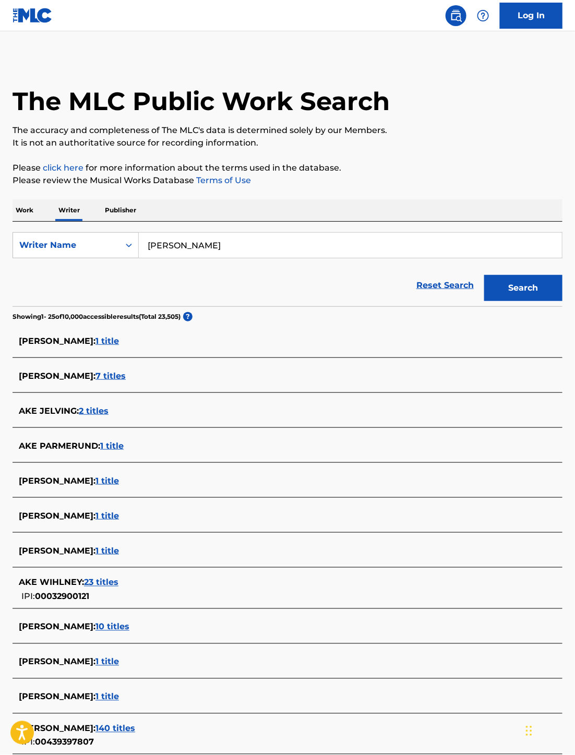
click at [185, 253] on input "[PERSON_NAME]" at bounding box center [350, 245] width 423 height 25
click at [88, 251] on div "Writer Name" at bounding box center [66, 245] width 94 height 13
click at [75, 272] on div "Writer IPI" at bounding box center [75, 271] width 125 height 26
click at [215, 236] on input "Search Form" at bounding box center [350, 245] width 423 height 25
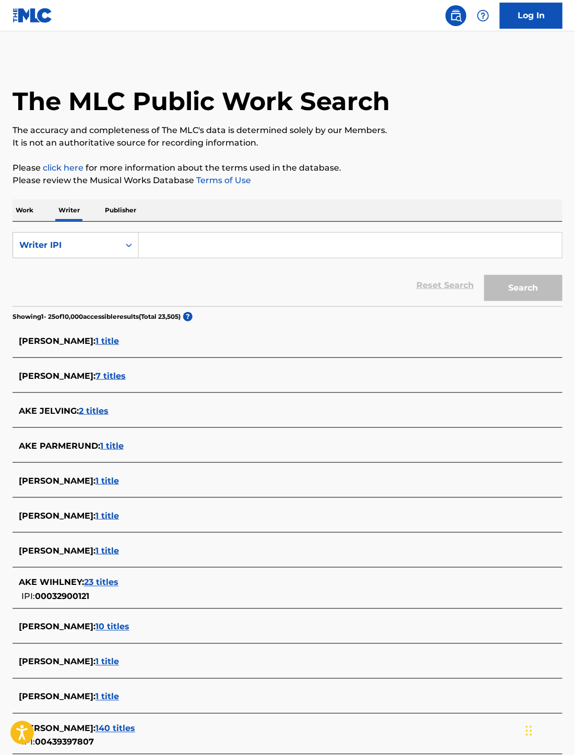
paste input "702017795"
click at [145, 246] on input "702017795" at bounding box center [350, 245] width 423 height 25
type input "00702017795"
click at [484, 275] on button "Search" at bounding box center [523, 288] width 78 height 26
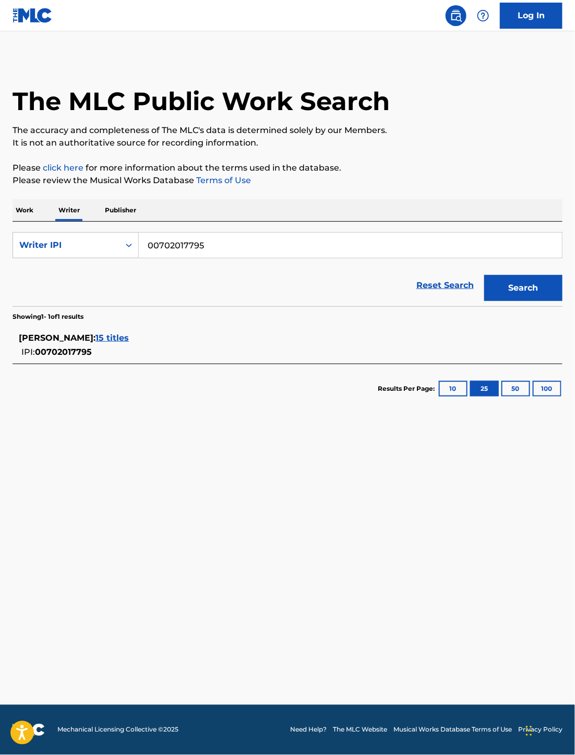
click at [129, 343] on span "15 titles" at bounding box center [112, 338] width 33 height 10
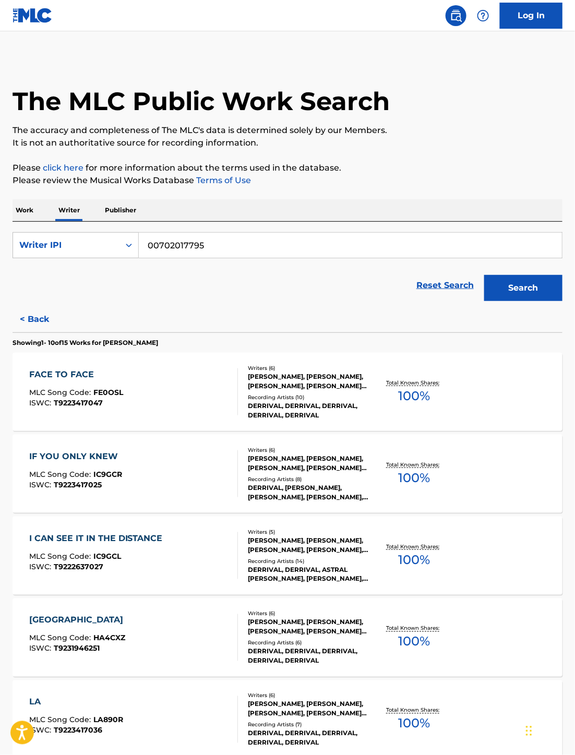
click at [351, 385] on div "[PERSON_NAME], [PERSON_NAME], [PERSON_NAME], [PERSON_NAME] [PERSON_NAME] A [PER…" at bounding box center [308, 381] width 121 height 19
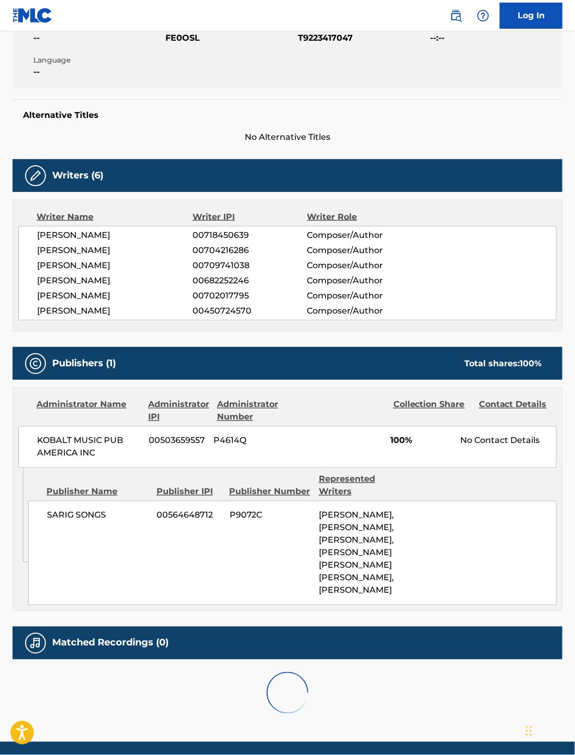
scroll to position [286, 0]
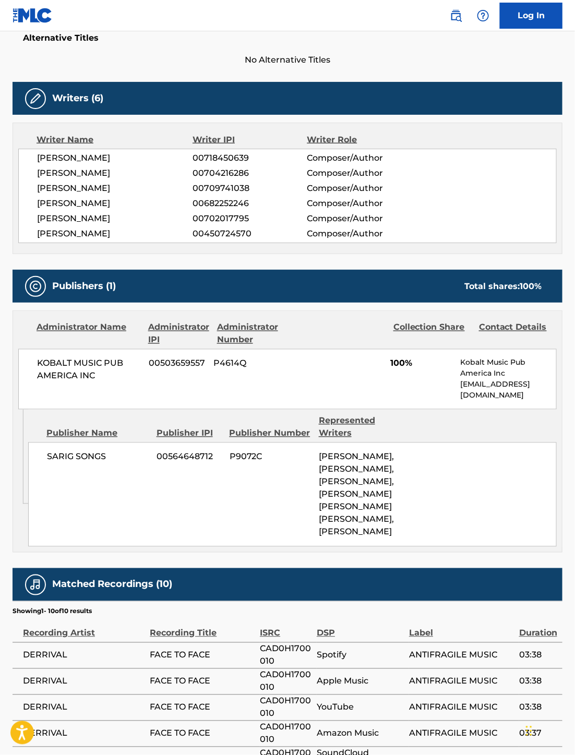
click at [54, 361] on span "KOBALT MUSIC PUB AMERICA INC" at bounding box center [89, 370] width 104 height 25
copy span "KOBALT"
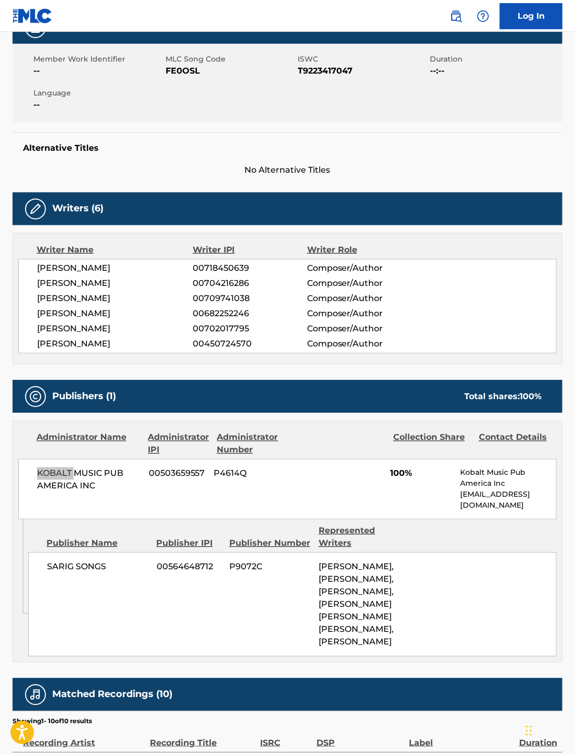
scroll to position [0, 0]
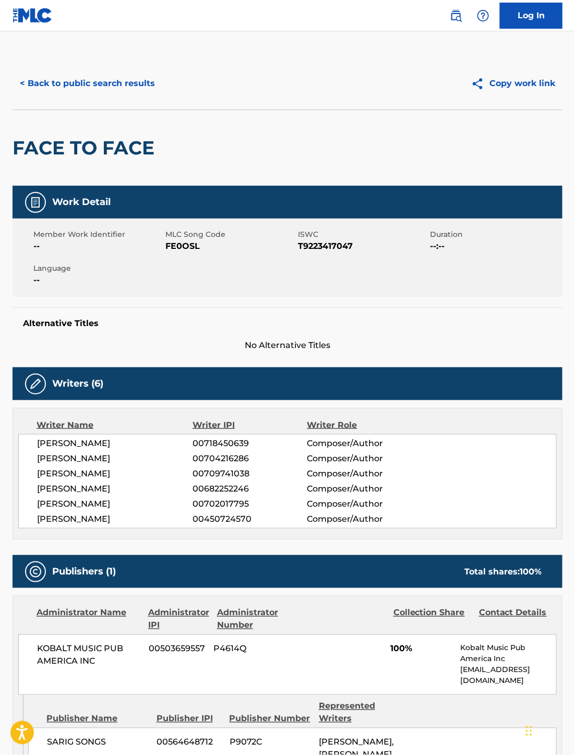
click at [175, 241] on span "FE0OSL" at bounding box center [231, 246] width 130 height 13
click at [177, 241] on span "FE0OSL" at bounding box center [231, 246] width 130 height 13
copy span "FE0OSL"
click at [28, 84] on button "< Back to public search results" at bounding box center [88, 83] width 150 height 26
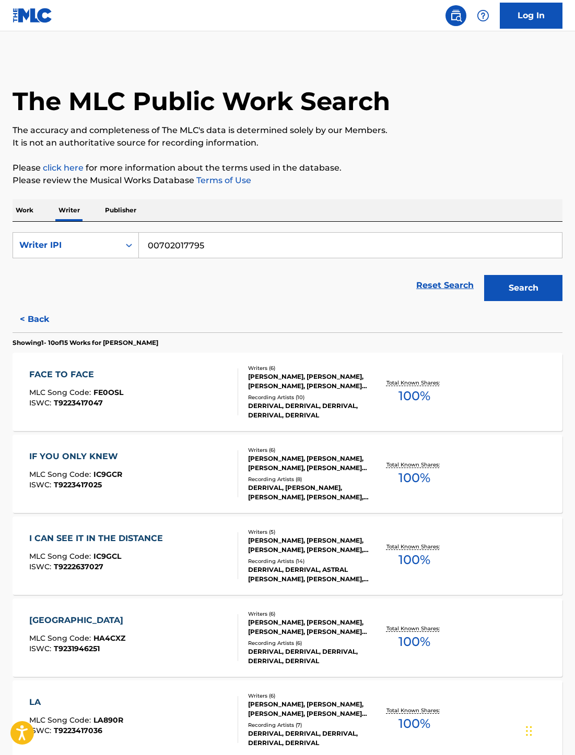
click at [223, 262] on form "SearchWithCriteria5ca0fe3f-30da-4189-8eb4-07732964a06e Writer IPI 00702017795 R…" at bounding box center [288, 269] width 550 height 74
drag, startPoint x: 221, startPoint y: 240, endPoint x: 106, endPoint y: 233, distance: 114.5
click at [218, 239] on input "00702017795" at bounding box center [350, 245] width 423 height 25
click at [52, 249] on div "Writer IPI" at bounding box center [66, 245] width 94 height 13
click at [52, 270] on div "Writer Name" at bounding box center [75, 271] width 125 height 26
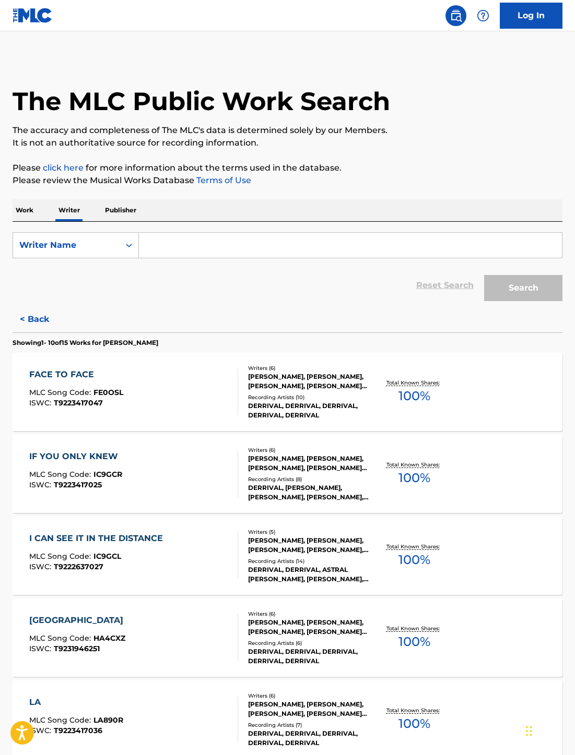
drag, startPoint x: 91, startPoint y: 262, endPoint x: 196, endPoint y: 246, distance: 106.6
click at [196, 246] on input "Search Form" at bounding box center [350, 245] width 423 height 25
paste input "[PERSON_NAME]"
type input "[PERSON_NAME]"
click at [528, 289] on button "Search" at bounding box center [523, 288] width 78 height 26
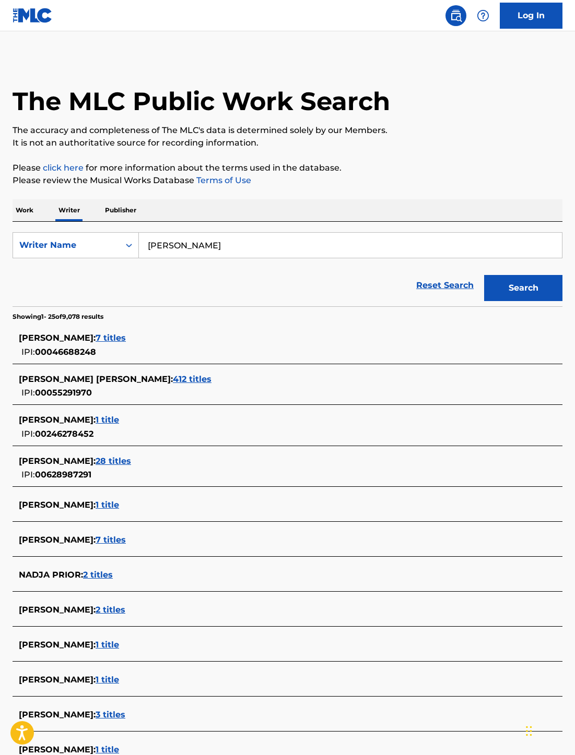
click at [215, 249] on input "[PERSON_NAME]" at bounding box center [350, 245] width 423 height 25
click at [88, 254] on div "Writer Name" at bounding box center [66, 245] width 106 height 20
click at [66, 277] on div "Writer IPI" at bounding box center [75, 271] width 125 height 26
click at [156, 249] on input "Search Form" at bounding box center [350, 245] width 423 height 25
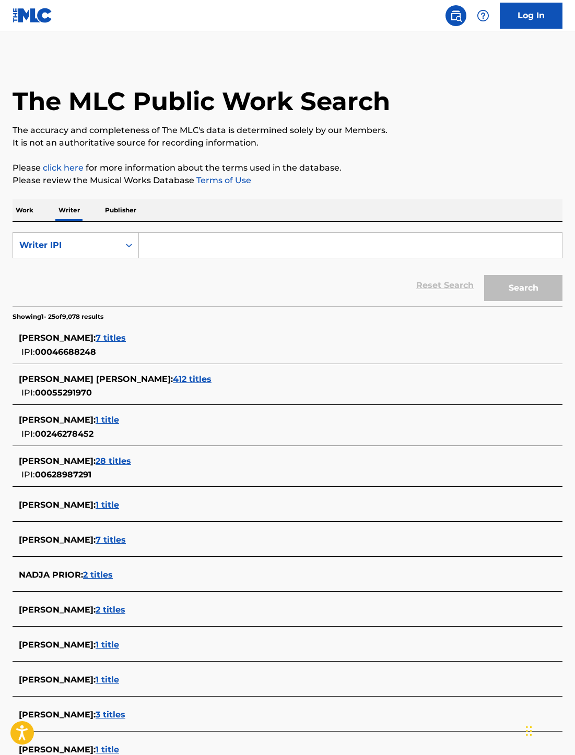
paste input "1090583750"
click at [524, 296] on button "Search" at bounding box center [523, 288] width 78 height 26
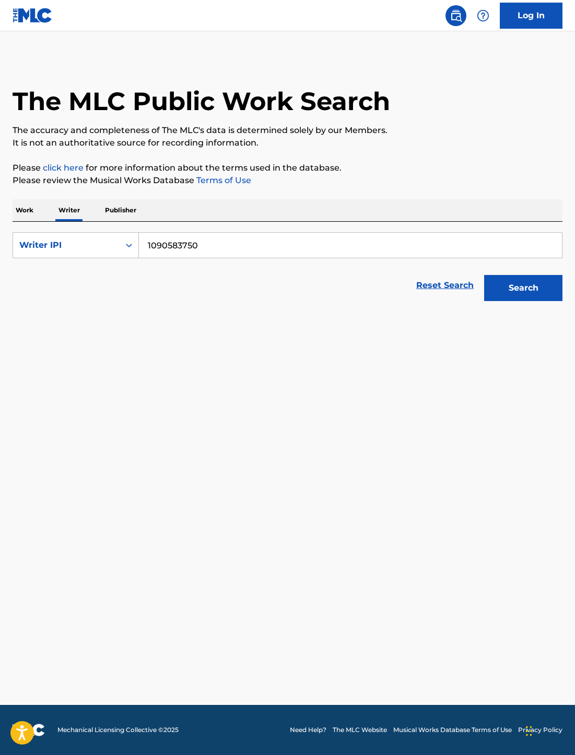
click at [150, 253] on input "1090583750" at bounding box center [350, 245] width 423 height 25
click at [484, 275] on button "Search" at bounding box center [523, 288] width 78 height 26
click at [220, 251] on input "01090583750" at bounding box center [350, 245] width 423 height 25
paste input "[PERSON_NAME]"
type input "[PERSON_NAME]"
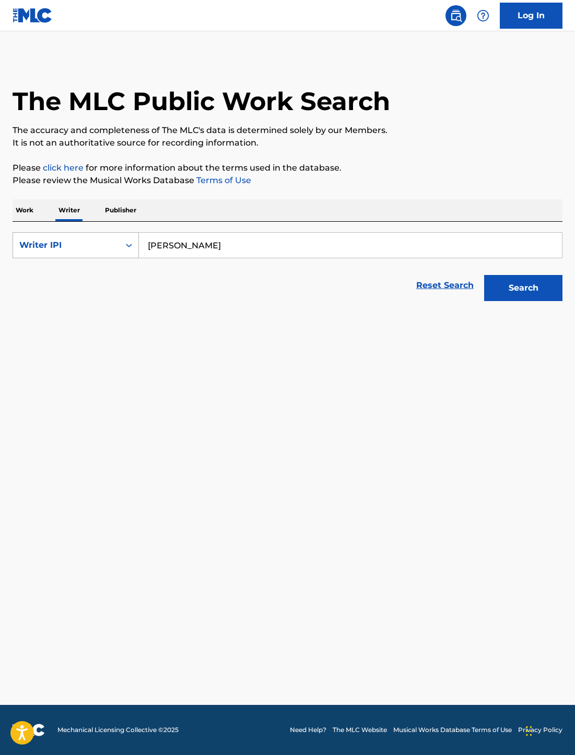
click at [67, 243] on div "Writer IPI" at bounding box center [66, 245] width 94 height 13
click at [56, 265] on div "Writer Name" at bounding box center [75, 271] width 125 height 26
click at [168, 260] on form "SearchWithCriteria14698b9a-d903-4274-8f58-ed823adebfc8 Writer Name Reset Search…" at bounding box center [288, 269] width 550 height 74
click at [174, 246] on input "Search Form" at bounding box center [350, 245] width 423 height 25
paste input "[PERSON_NAME]"
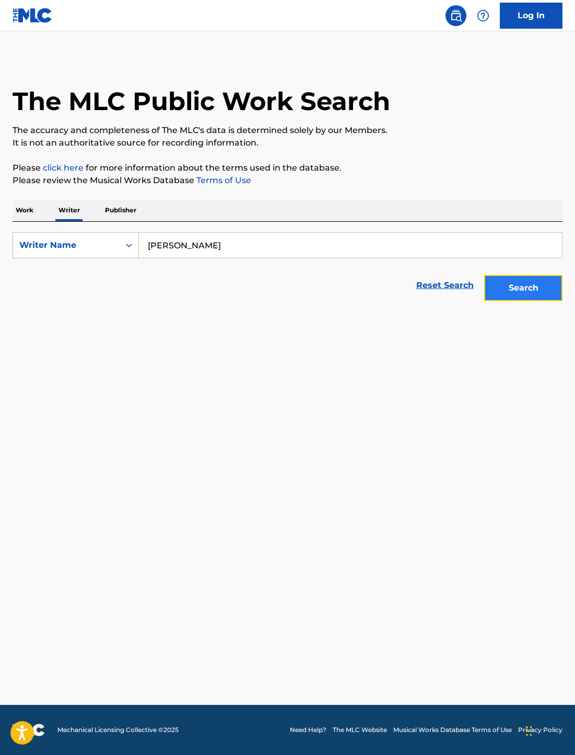
click at [553, 293] on button "Search" at bounding box center [523, 288] width 78 height 26
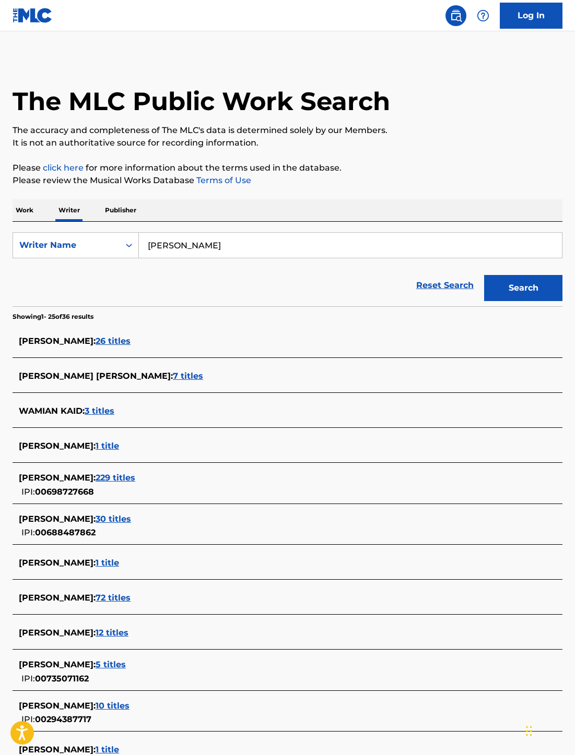
click at [179, 240] on input "[PERSON_NAME]" at bounding box center [350, 245] width 423 height 25
click at [218, 253] on input "[PERSON_NAME]" at bounding box center [350, 245] width 423 height 25
click at [199, 243] on input "[PERSON_NAME]" at bounding box center [350, 245] width 423 height 25
paste input "The Man I Am"
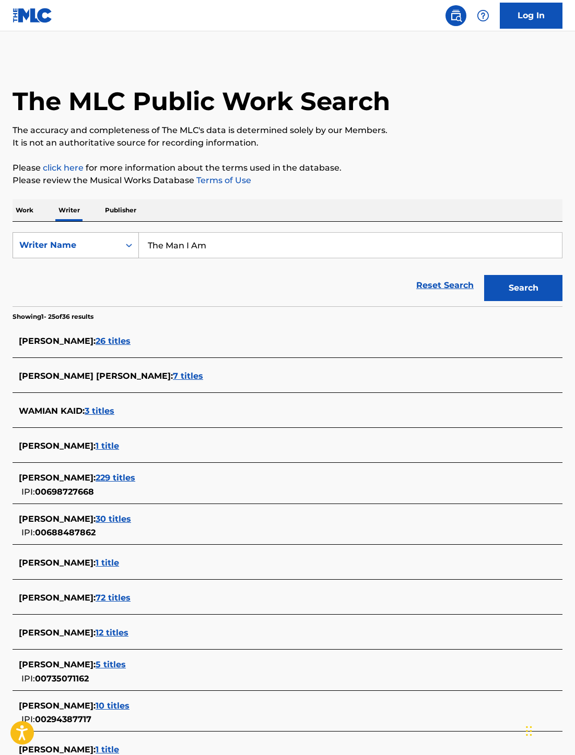
drag, startPoint x: 268, startPoint y: 252, endPoint x: 116, endPoint y: 257, distance: 152.0
click at [118, 257] on div "SearchWithCriteria14698b9a-d903-4274-8f58-ed823adebfc8 Writer Name The Man I Am" at bounding box center [288, 245] width 550 height 26
click at [261, 254] on input "The Man I Am" at bounding box center [350, 245] width 423 height 25
paste input "[PERSON_NAME]"
type input "[PERSON_NAME]"
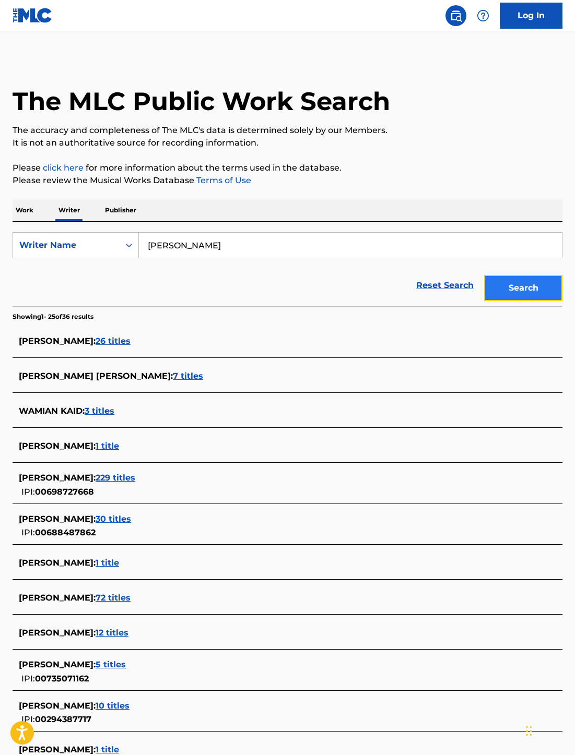
click at [507, 285] on button "Search" at bounding box center [523, 288] width 78 height 26
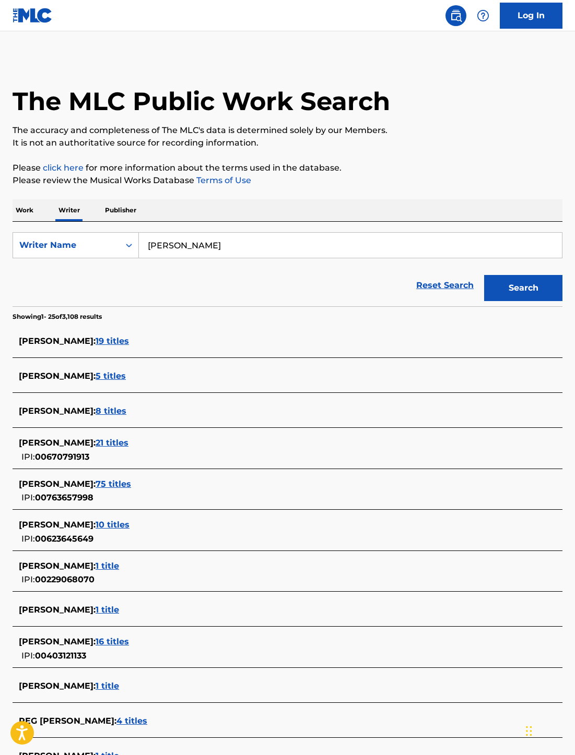
click at [155, 248] on input "[PERSON_NAME]" at bounding box center [350, 245] width 423 height 25
drag, startPoint x: 218, startPoint y: 246, endPoint x: 44, endPoint y: 247, distance: 173.8
click at [44, 247] on div "SearchWithCriteria14698b9a-d903-4274-8f58-ed823adebfc8 Writer Name [PERSON_NAME]" at bounding box center [288, 245] width 550 height 26
click at [177, 240] on input "Search Form" at bounding box center [350, 245] width 423 height 25
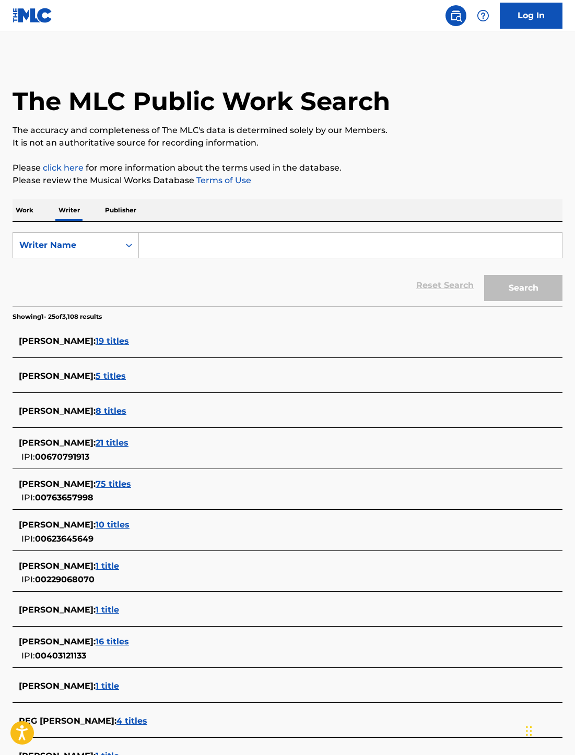
paste input "[PERSON_NAME] [PERSON_NAME], [PERSON_NAME]"
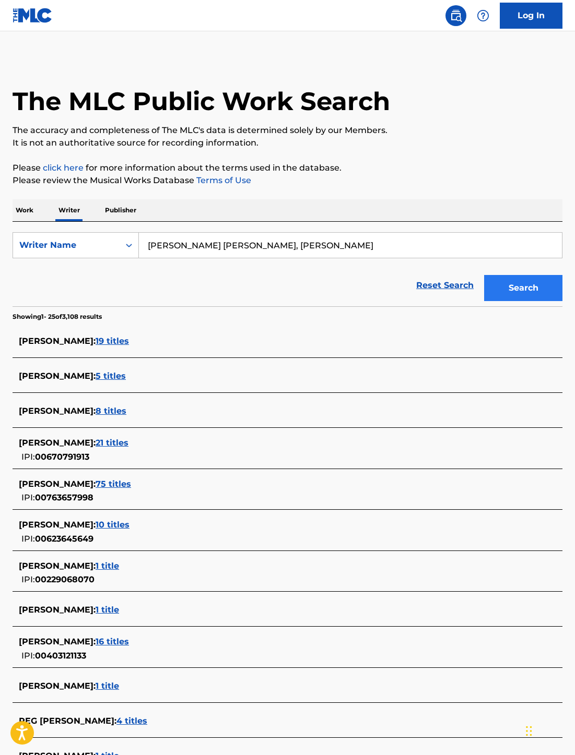
type input "[PERSON_NAME] [PERSON_NAME], [PERSON_NAME]"
click at [502, 287] on button "Search" at bounding box center [523, 288] width 78 height 26
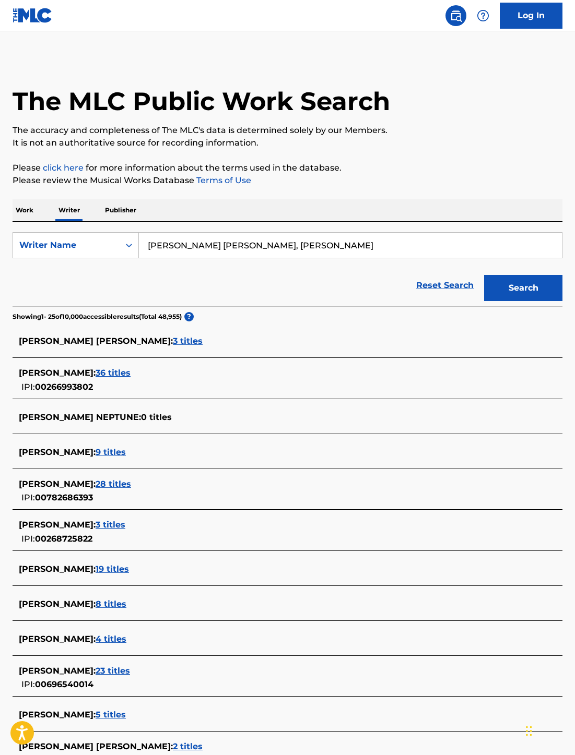
click at [249, 240] on input "[PERSON_NAME] [PERSON_NAME], [PERSON_NAME]" at bounding box center [350, 245] width 423 height 25
click at [174, 245] on input "[PERSON_NAME] [PERSON_NAME], [PERSON_NAME]" at bounding box center [350, 245] width 423 height 25
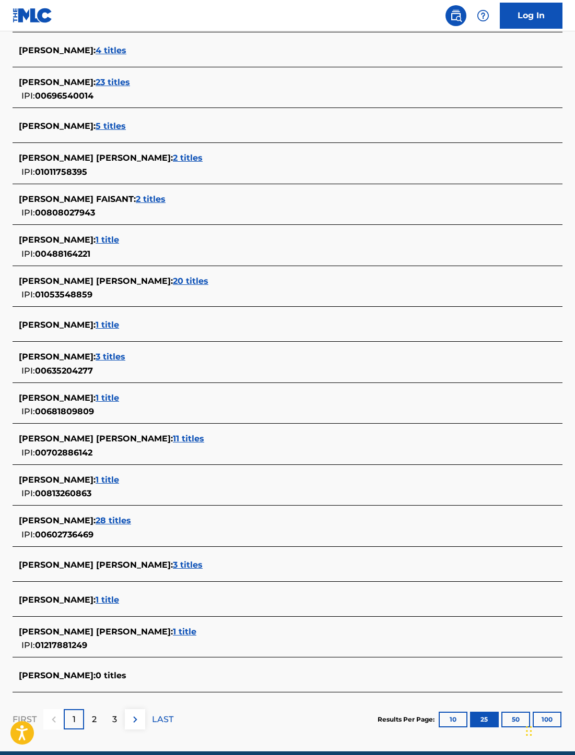
scroll to position [626, 0]
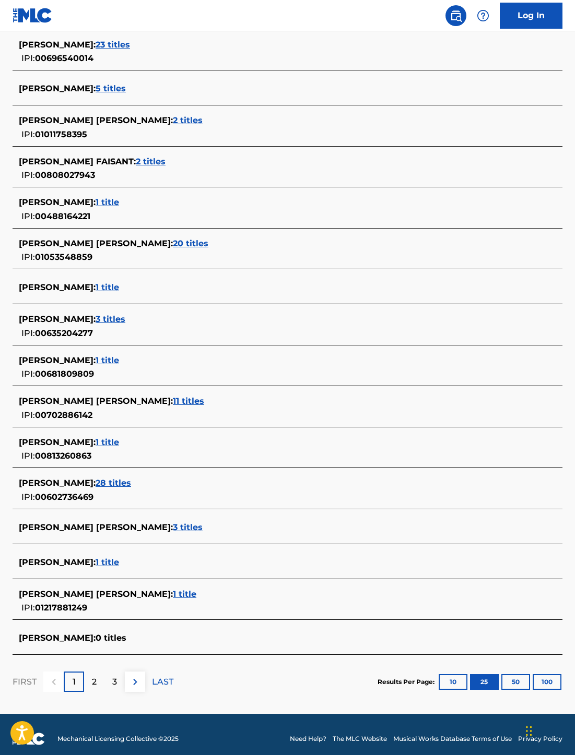
click at [126, 593] on span "[PERSON_NAME] [PERSON_NAME] :" at bounding box center [96, 594] width 154 height 10
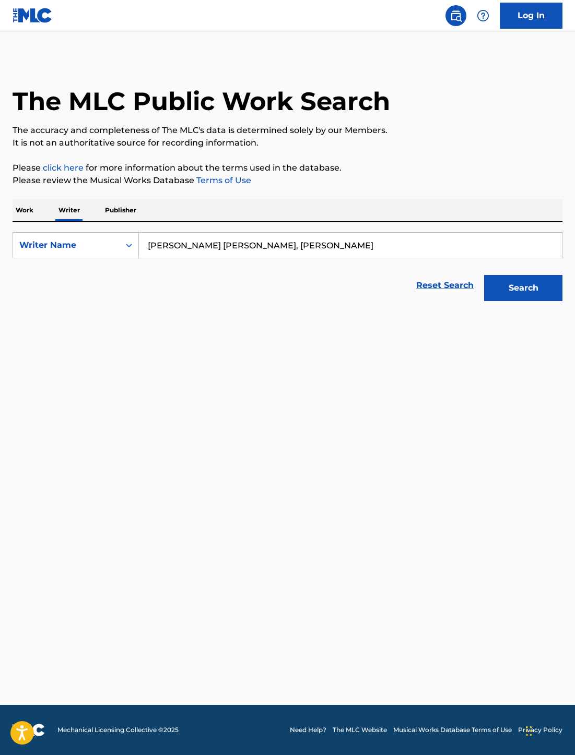
scroll to position [0, 0]
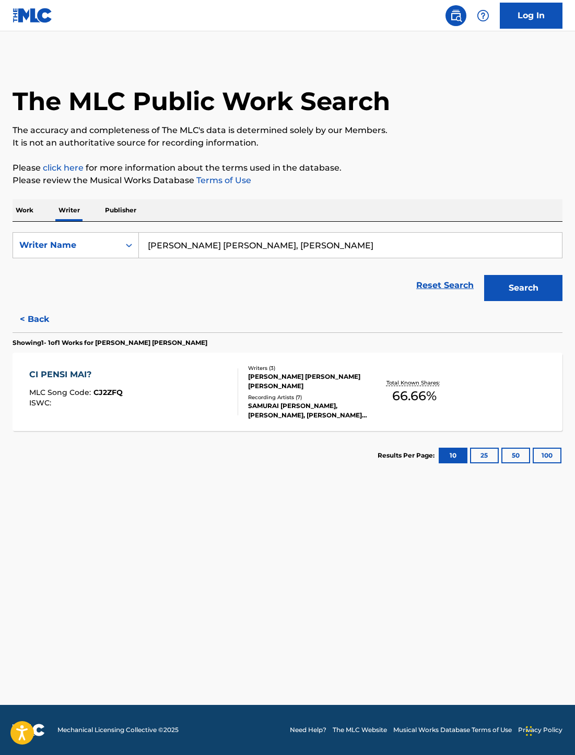
click at [307, 395] on div "Recording Artists ( 7 )" at bounding box center [308, 398] width 121 height 8
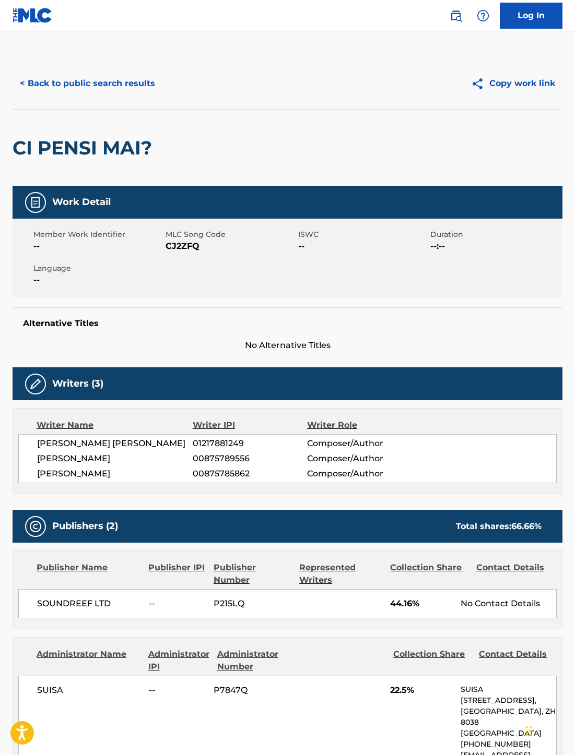
click at [208, 442] on span "01217881249" at bounding box center [250, 443] width 114 height 13
copy span "01217881249"
click at [33, 80] on button "< Back to public search results" at bounding box center [88, 83] width 150 height 26
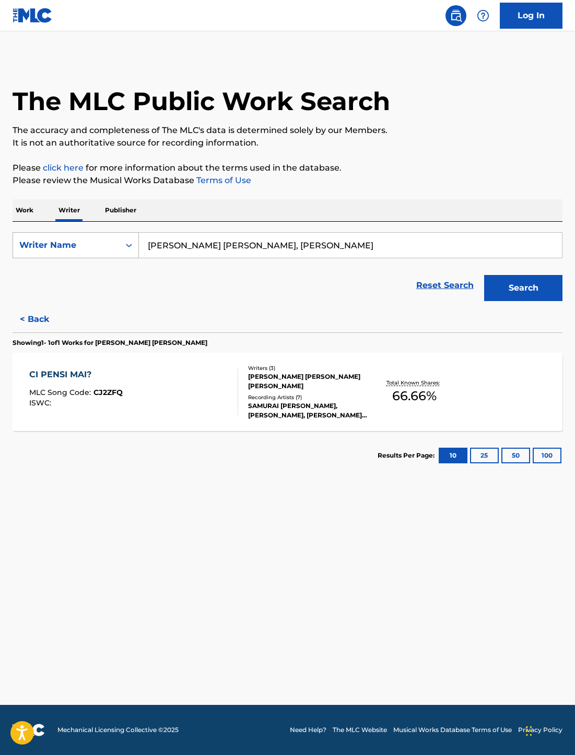
click at [54, 243] on div "Writer Name" at bounding box center [66, 245] width 94 height 13
drag, startPoint x: 58, startPoint y: 267, endPoint x: 96, endPoint y: 261, distance: 37.9
click at [60, 268] on div "Writer IPI" at bounding box center [75, 271] width 125 height 26
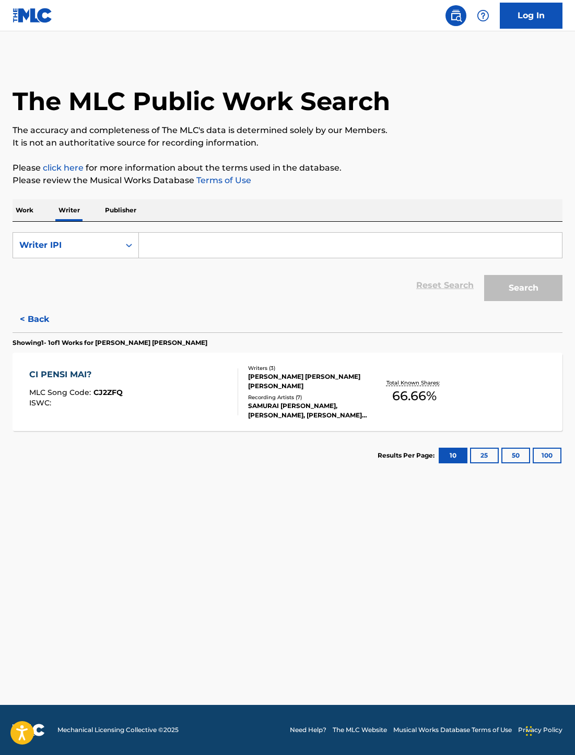
drag, startPoint x: 96, startPoint y: 261, endPoint x: 182, endPoint y: 248, distance: 86.7
click at [182, 248] on input "Search Form" at bounding box center [350, 245] width 423 height 25
paste input "01217881249"
click at [516, 288] on button "Search" at bounding box center [523, 288] width 78 height 26
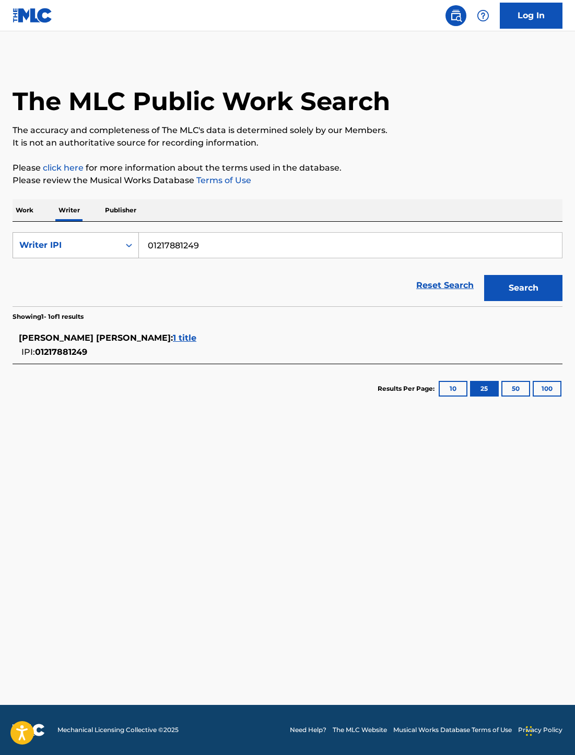
drag, startPoint x: 226, startPoint y: 232, endPoint x: 97, endPoint y: 249, distance: 130.1
click at [97, 249] on div "SearchWithCriteria0b41a31f-516a-4738-890e-c5607861e975 Writer IPI 01217881249" at bounding box center [288, 245] width 550 height 26
click at [182, 243] on input "01217881249" at bounding box center [350, 245] width 423 height 25
paste input "COLLINET AIDEN"
type input "COLLINET AIDEN"
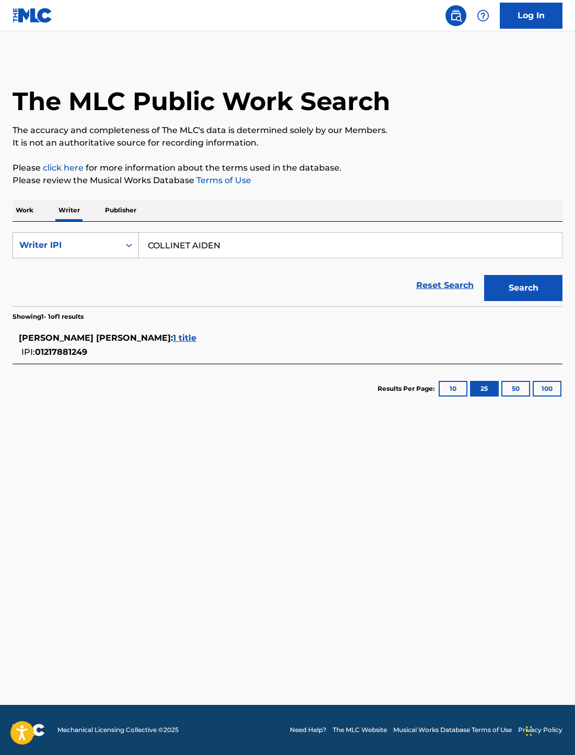
click at [102, 240] on div "Writer IPI" at bounding box center [66, 245] width 94 height 13
click at [69, 264] on div "Writer Name" at bounding box center [75, 271] width 125 height 26
click at [175, 248] on input "Search Form" at bounding box center [350, 245] width 423 height 25
paste input "COLLINET AIDEN"
type input "COLLINET AIDEN"
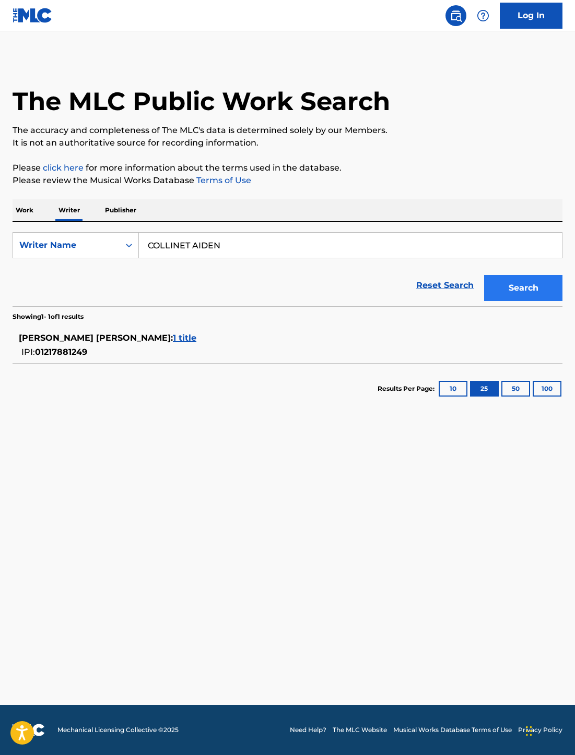
click at [516, 276] on div "Search" at bounding box center [521, 286] width 84 height 42
click at [512, 283] on button "Search" at bounding box center [523, 288] width 78 height 26
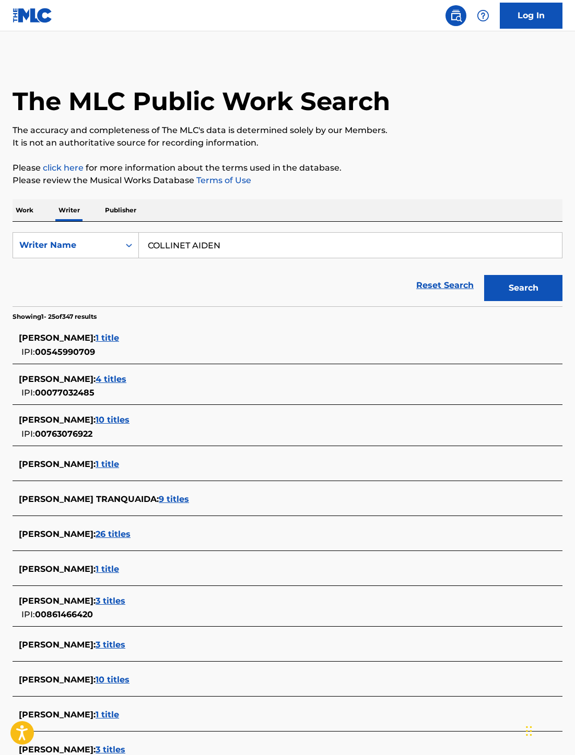
click at [163, 243] on input "COLLINET AIDEN" at bounding box center [350, 245] width 423 height 25
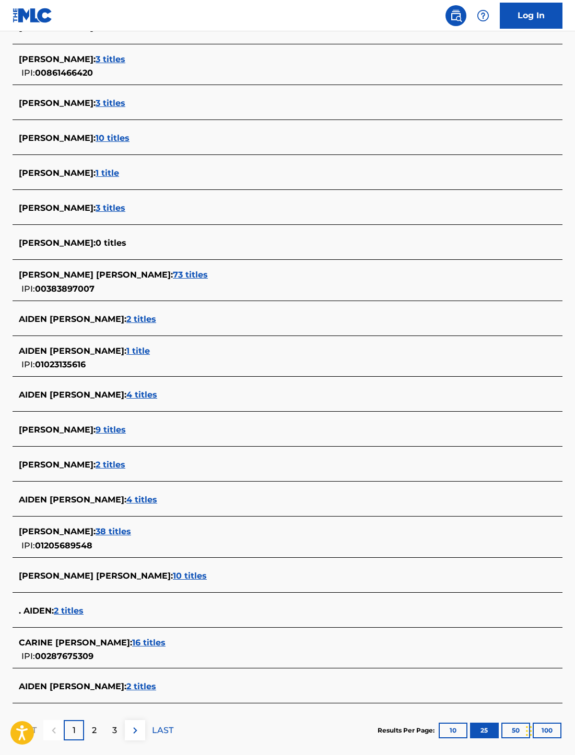
scroll to position [548, 0]
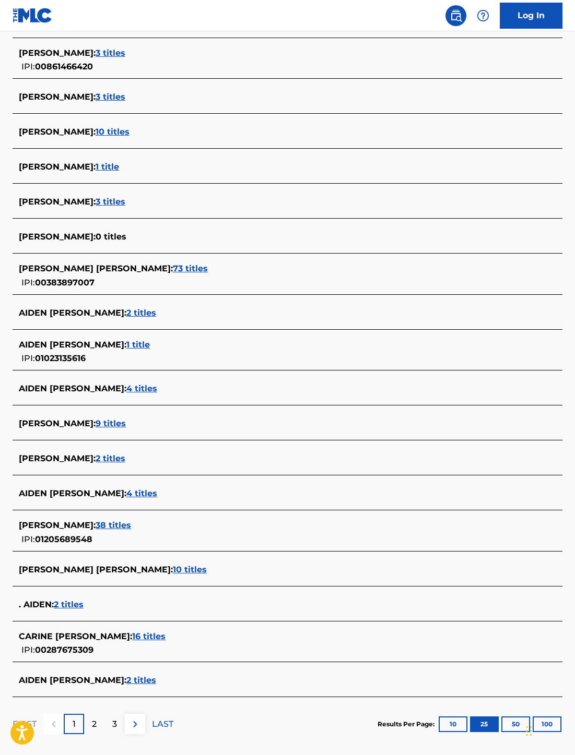
click at [106, 457] on span "2 titles" at bounding box center [111, 459] width 30 height 10
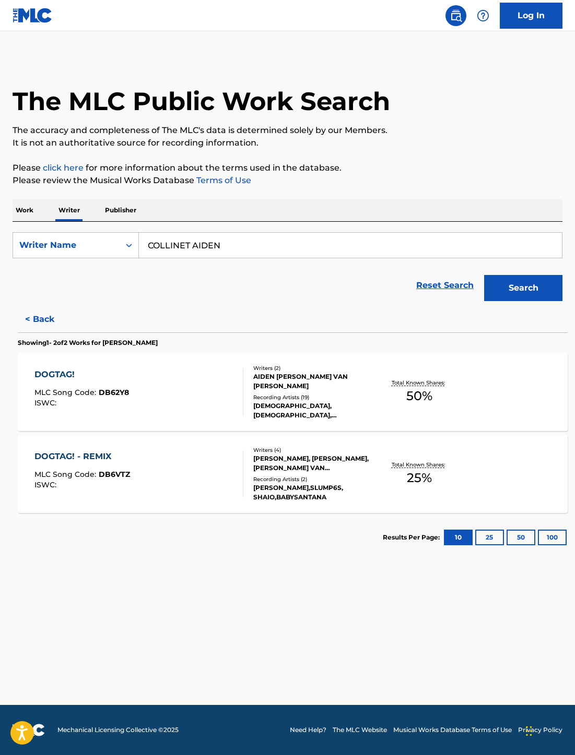
scroll to position [0, 0]
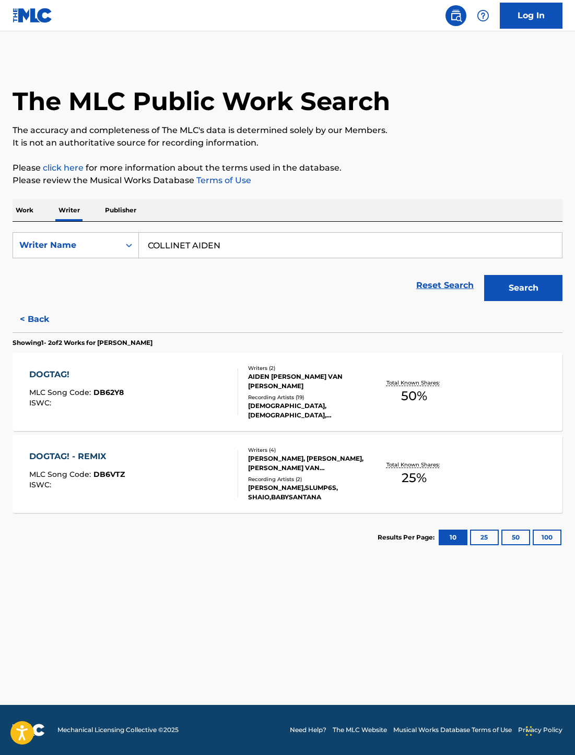
click at [289, 398] on div "Recording Artists ( 19 )" at bounding box center [308, 398] width 121 height 8
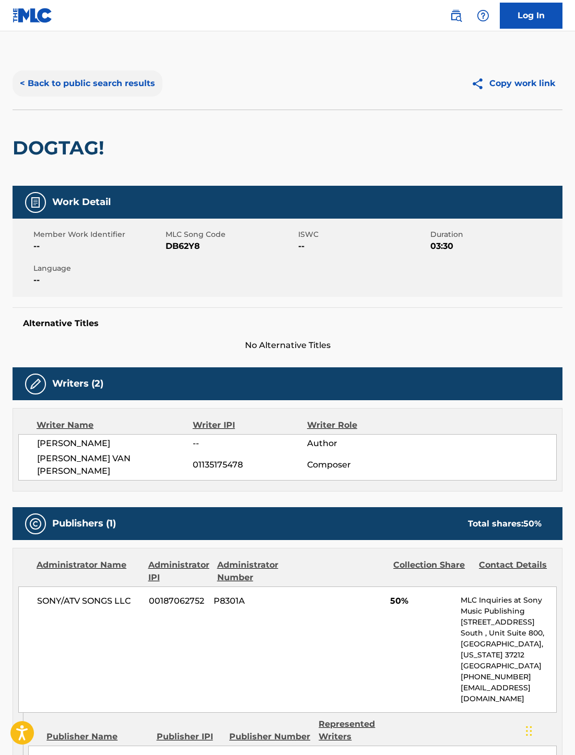
click at [33, 80] on button "< Back to public search results" at bounding box center [88, 83] width 150 height 26
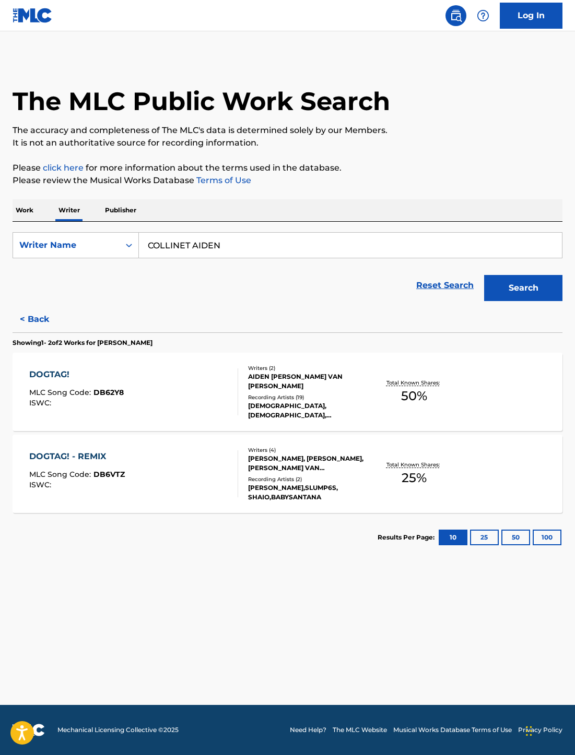
drag, startPoint x: 238, startPoint y: 263, endPoint x: 239, endPoint y: 249, distance: 14.1
click at [238, 262] on form "SearchWithCriteria0d863ce0-1828-402d-aed8-2cdd2cefa198 Writer Name COLLINET AID…" at bounding box center [288, 269] width 550 height 74
click at [239, 249] on input "COLLINET AIDEN" at bounding box center [350, 245] width 423 height 25
paste input "[PERSON_NAME]"
click at [509, 285] on button "Search" at bounding box center [523, 288] width 78 height 26
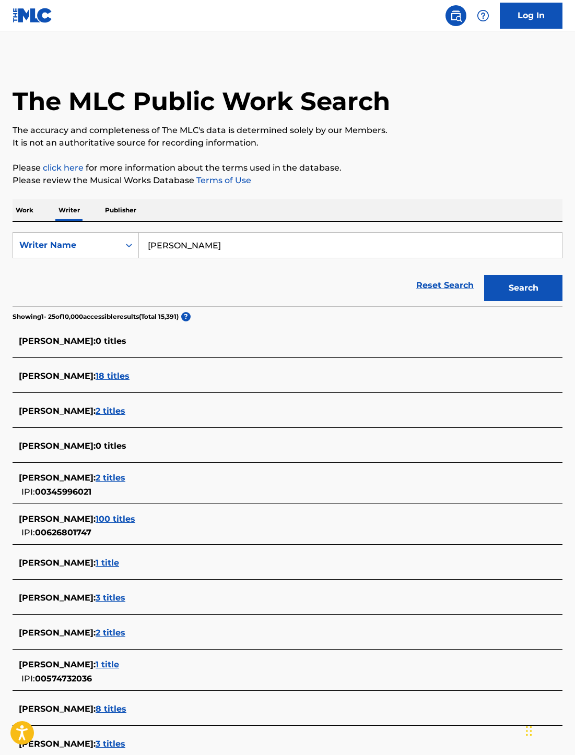
click at [200, 249] on input "[PERSON_NAME]" at bounding box center [350, 245] width 423 height 25
click at [170, 245] on input "[PERSON_NAME]" at bounding box center [350, 245] width 423 height 25
click at [169, 245] on input "[PERSON_NAME]" at bounding box center [350, 245] width 423 height 25
click at [217, 251] on input "[PERSON_NAME]" at bounding box center [350, 245] width 423 height 25
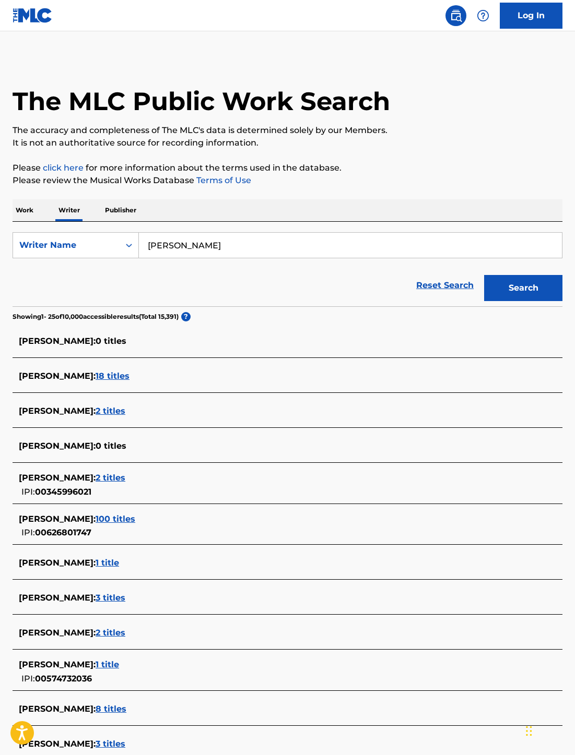
paste input "[PERSON_NAME]"
click at [509, 285] on button "Search" at bounding box center [523, 288] width 78 height 26
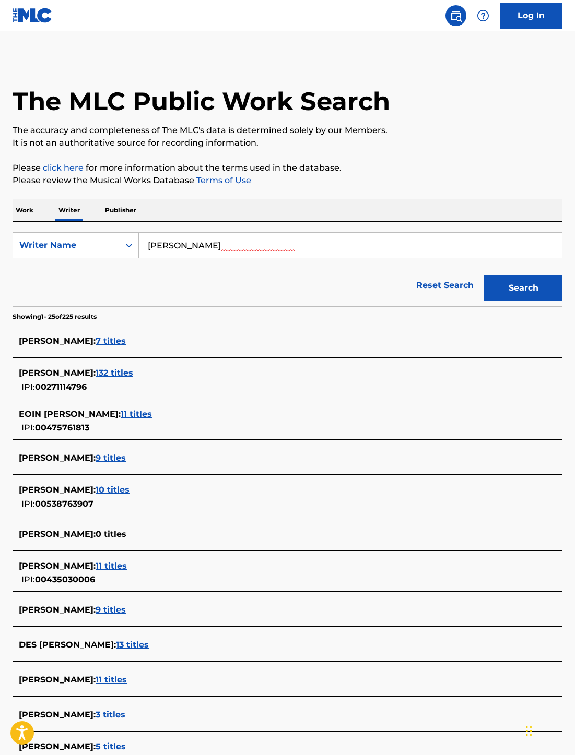
click at [157, 245] on input "[PERSON_NAME]" at bounding box center [350, 245] width 423 height 25
click at [261, 242] on input "[PERSON_NAME]" at bounding box center [350, 245] width 423 height 25
paste input "Mirror Twin"
drag, startPoint x: 229, startPoint y: 253, endPoint x: 99, endPoint y: 248, distance: 130.0
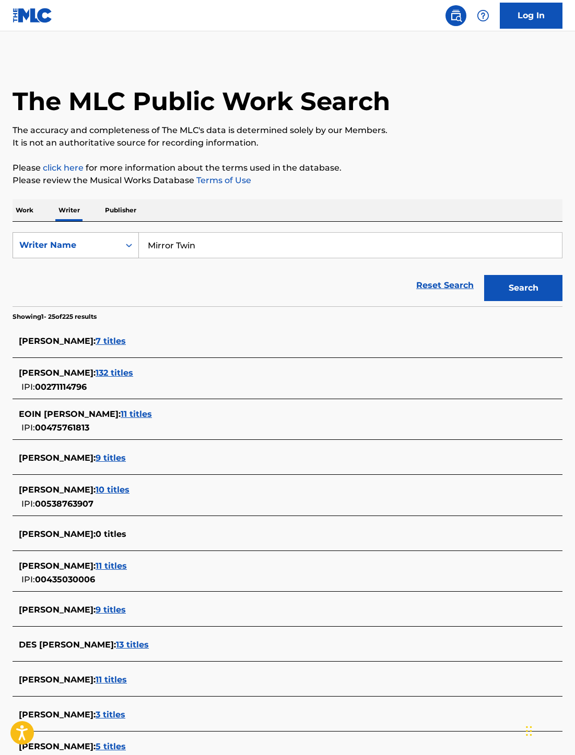
click at [99, 248] on div "SearchWithCriteria0d863ce0-1828-402d-aed8-2cdd2cefa198 Writer Name Mirror Twin" at bounding box center [288, 245] width 550 height 26
click at [280, 251] on input "Mirror Twin" at bounding box center [350, 245] width 423 height 25
paste input "[PERSON_NAME] [PERSON_NAME]"
type input "[PERSON_NAME] [PERSON_NAME]"
click at [509, 295] on button "Search" at bounding box center [523, 288] width 78 height 26
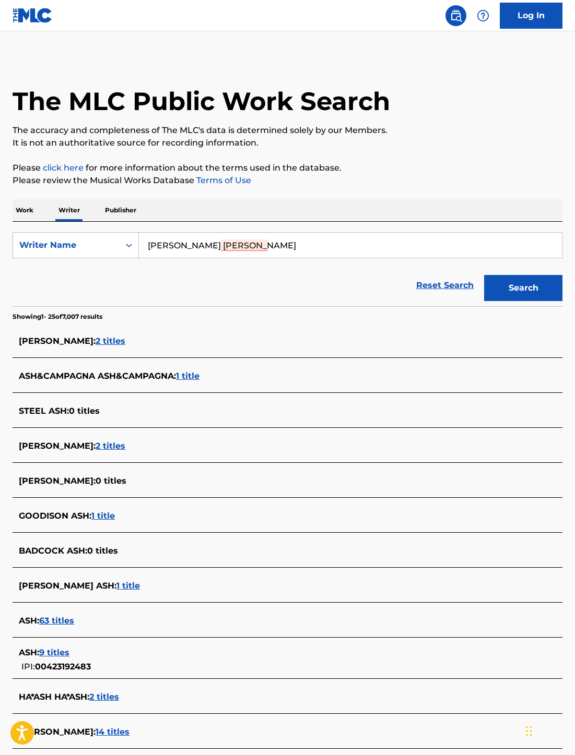
click at [213, 251] on input "[PERSON_NAME] [PERSON_NAME]" at bounding box center [350, 245] width 423 height 25
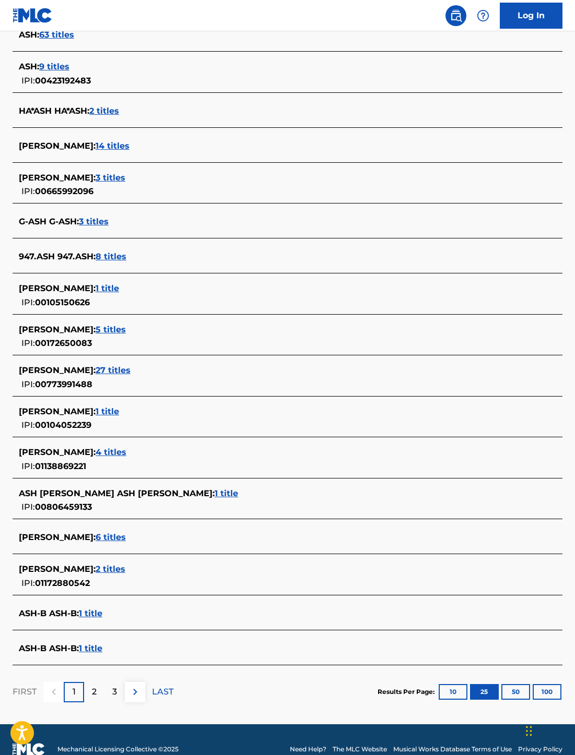
scroll to position [608, 0]
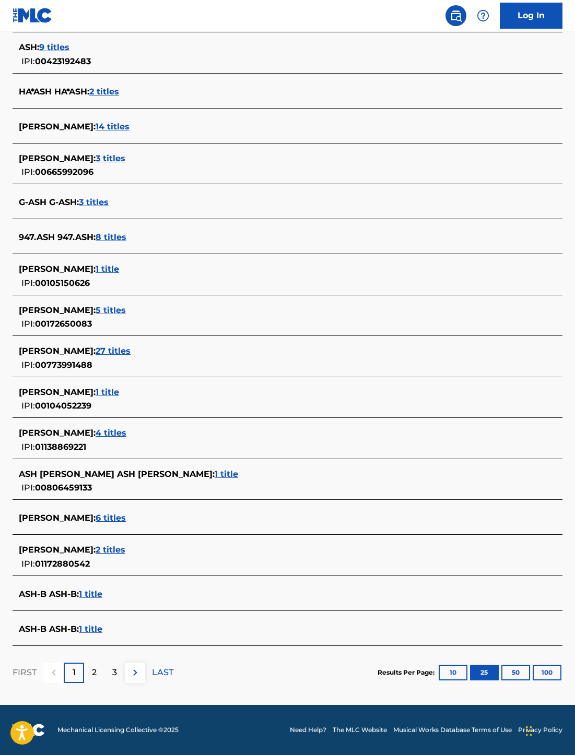
click at [139, 512] on div "[PERSON_NAME] : 6 titles" at bounding box center [274, 518] width 510 height 13
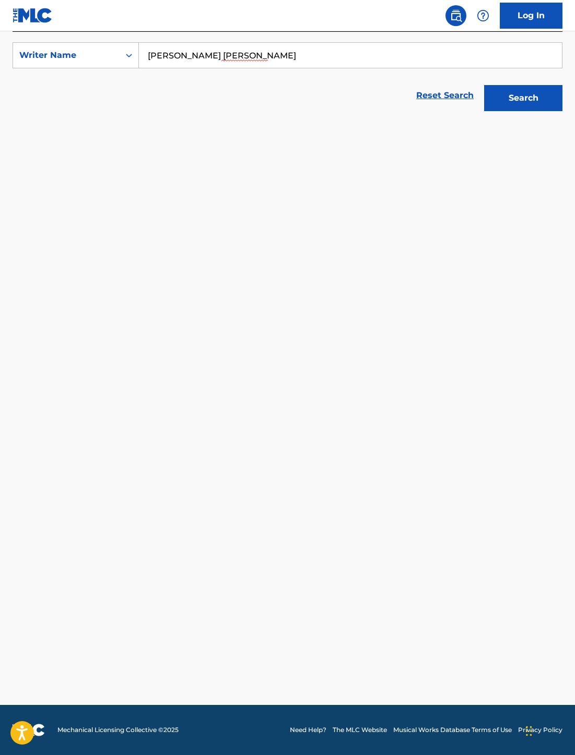
scroll to position [190, 0]
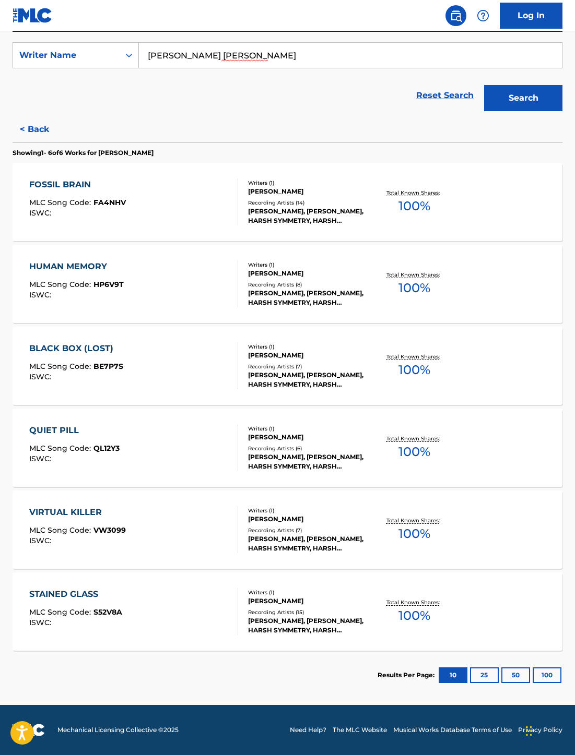
click at [288, 216] on div "[PERSON_NAME], [PERSON_NAME], HARSH SYMMETRY, HARSH SYMMETRY, HARSH SYMMETRY" at bounding box center [308, 216] width 121 height 19
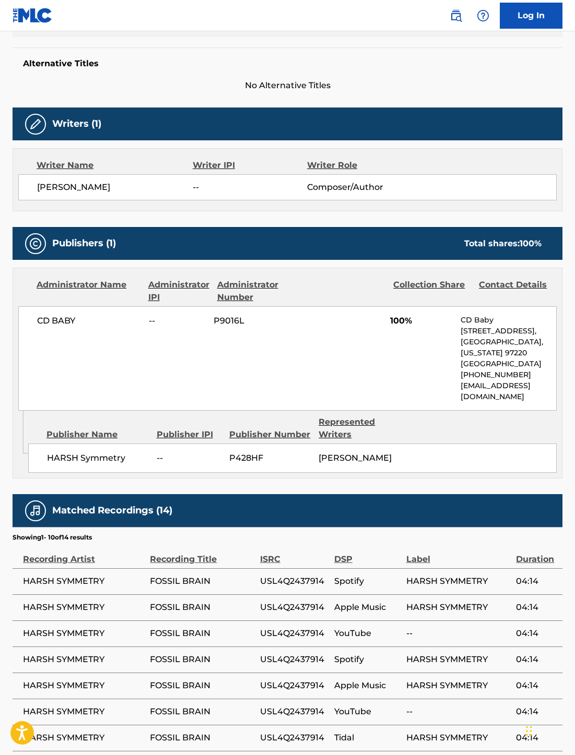
scroll to position [260, 0]
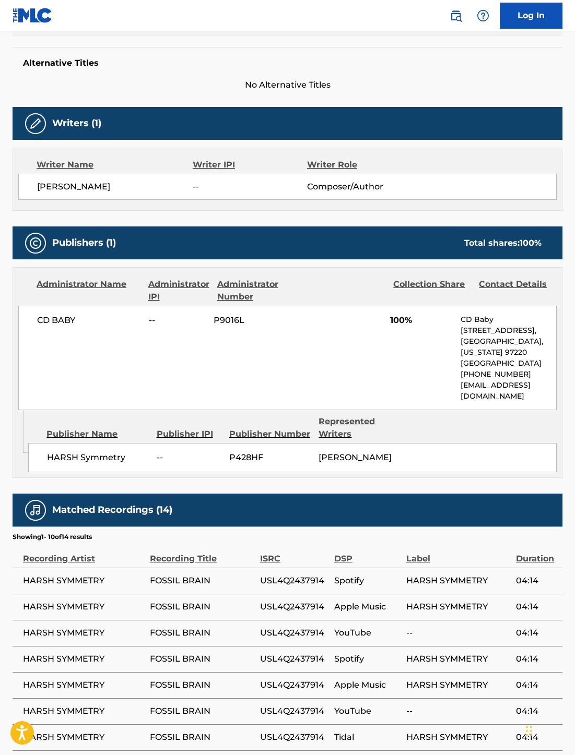
click at [55, 324] on span "CD BABY" at bounding box center [89, 320] width 104 height 13
copy div "CD BABY"
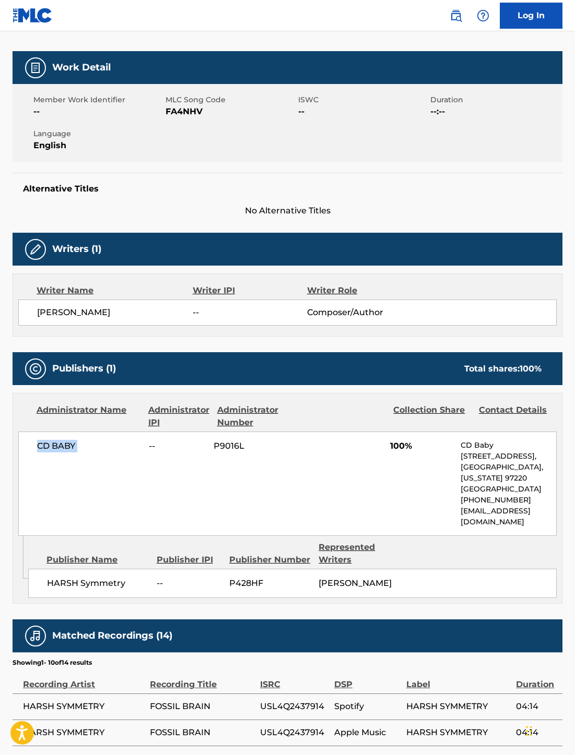
scroll to position [0, 0]
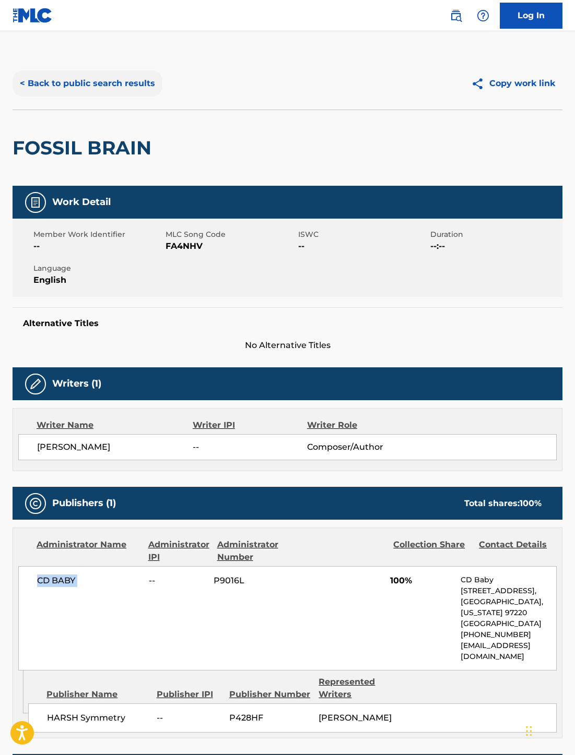
click at [39, 80] on button "< Back to public search results" at bounding box center [88, 83] width 150 height 26
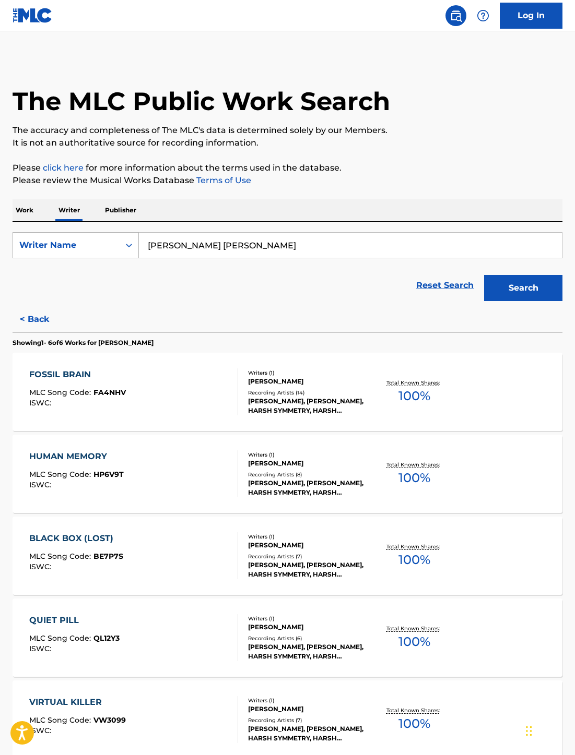
drag, startPoint x: 239, startPoint y: 249, endPoint x: 66, endPoint y: 248, distance: 172.8
click at [70, 249] on div "SearchWithCriteria0d863ce0-1828-402d-aed8-2cdd2cefa198 Writer Name [PERSON_NAME…" at bounding box center [288, 245] width 550 height 26
click at [61, 247] on div "Writer Name" at bounding box center [66, 245] width 94 height 13
drag, startPoint x: 54, startPoint y: 273, endPoint x: 60, endPoint y: 266, distance: 8.9
click at [55, 273] on div "Writer IPI" at bounding box center [75, 271] width 125 height 26
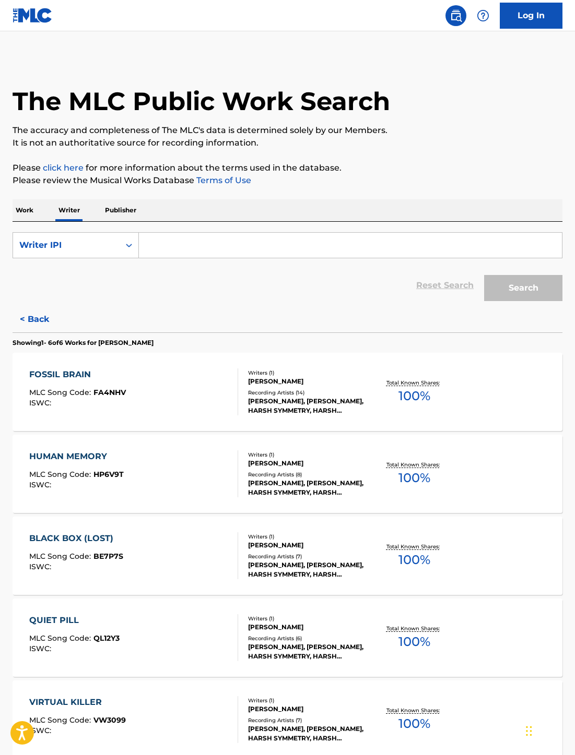
click at [198, 233] on input "Search Form" at bounding box center [350, 245] width 423 height 25
paste input "681747804"
click at [484, 275] on button "Search" at bounding box center [523, 288] width 78 height 26
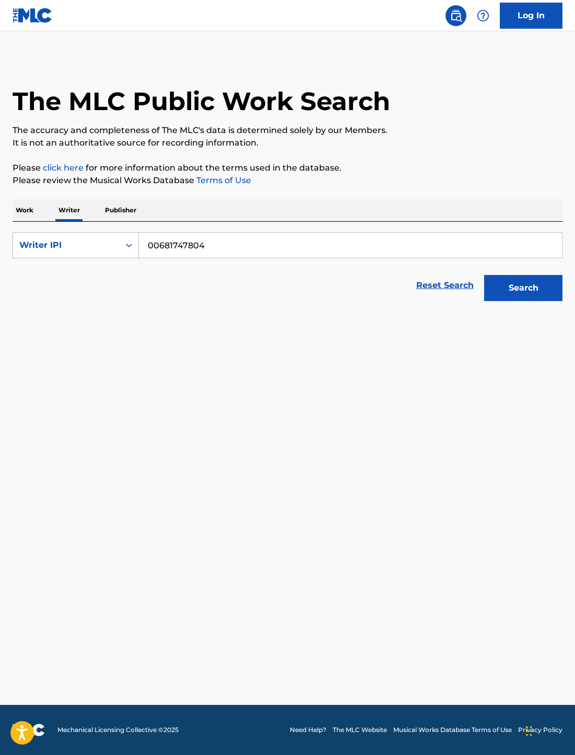
click at [253, 294] on div "Reset Search Search" at bounding box center [288, 286] width 550 height 42
drag, startPoint x: 204, startPoint y: 243, endPoint x: 115, endPoint y: 243, distance: 88.7
click at [115, 243] on div "SearchWithCriteria5ff18265-0089-43d7-91f4-87ddf2b9516e Writer IPI 00681747804" at bounding box center [288, 245] width 550 height 26
click at [248, 259] on form "SearchWithCriteria5ff18265-0089-43d7-91f4-87ddf2b9516e Writer IPI 00681747804 R…" at bounding box center [288, 269] width 550 height 74
click at [244, 253] on input "00681747804" at bounding box center [350, 245] width 423 height 25
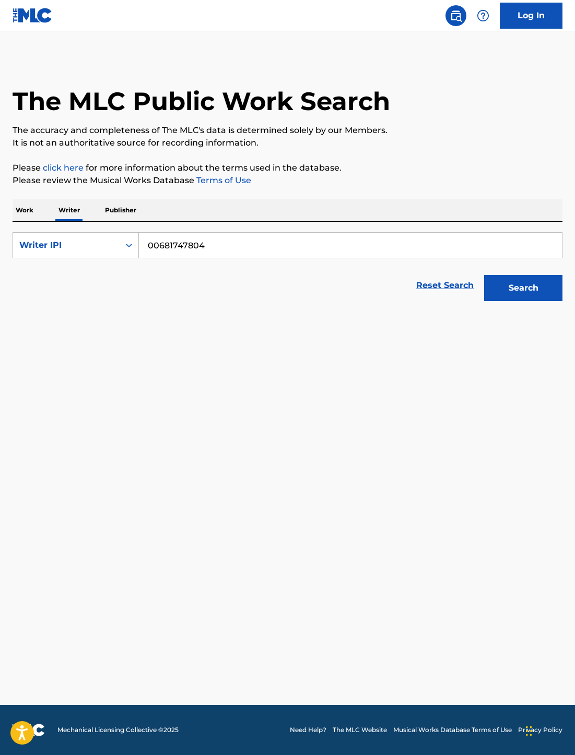
paste input "[PERSON_NAME]"
click at [529, 280] on button "Search" at bounding box center [523, 288] width 78 height 26
drag, startPoint x: 201, startPoint y: 246, endPoint x: 0, endPoint y: 246, distance: 200.9
click at [0, 246] on div "The MLC Public Work Search The accuracy and completeness of The MLC's data is d…" at bounding box center [287, 181] width 575 height 249
paste input "[PERSON_NAME] [PERSON_NAME]"
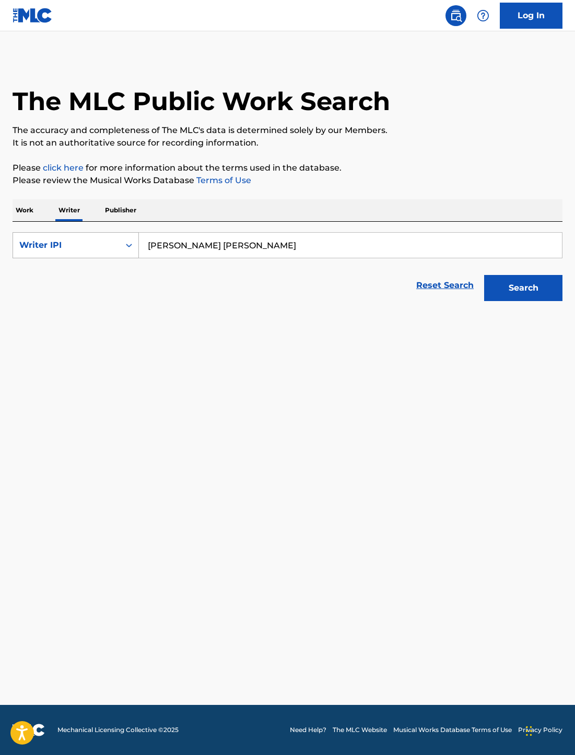
type input "[PERSON_NAME] [PERSON_NAME]"
click at [28, 248] on div "Writer IPI" at bounding box center [66, 245] width 94 height 13
drag, startPoint x: 36, startPoint y: 264, endPoint x: 42, endPoint y: 260, distance: 7.0
click at [37, 264] on div "Writer Name" at bounding box center [75, 271] width 125 height 26
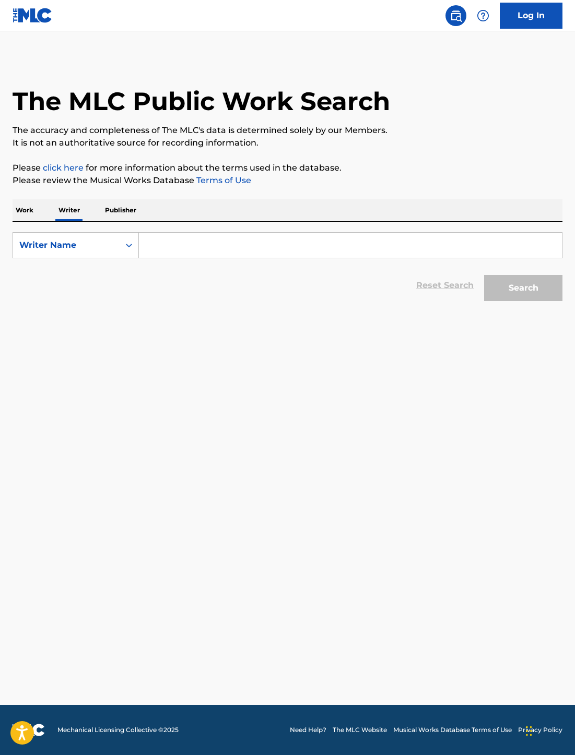
click at [282, 244] on input "Search Form" at bounding box center [350, 245] width 423 height 25
paste input "[PERSON_NAME] [PERSON_NAME]"
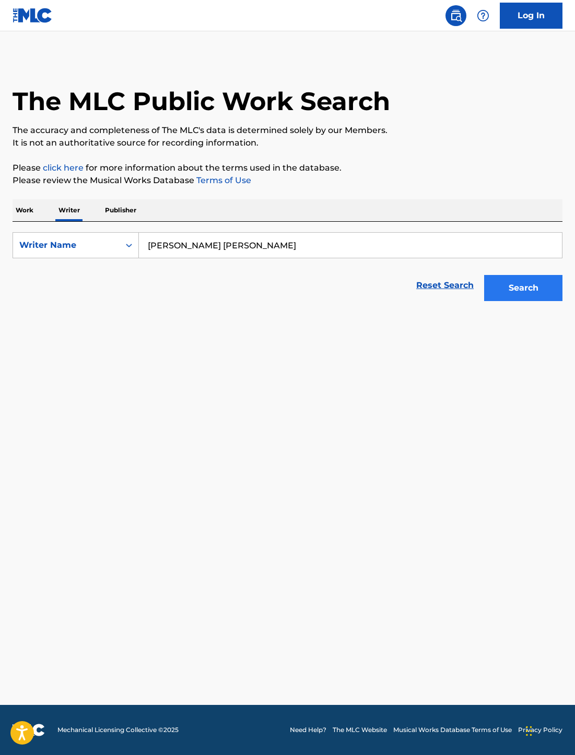
type input "[PERSON_NAME] [PERSON_NAME]"
click at [552, 286] on button "Search" at bounding box center [523, 288] width 78 height 26
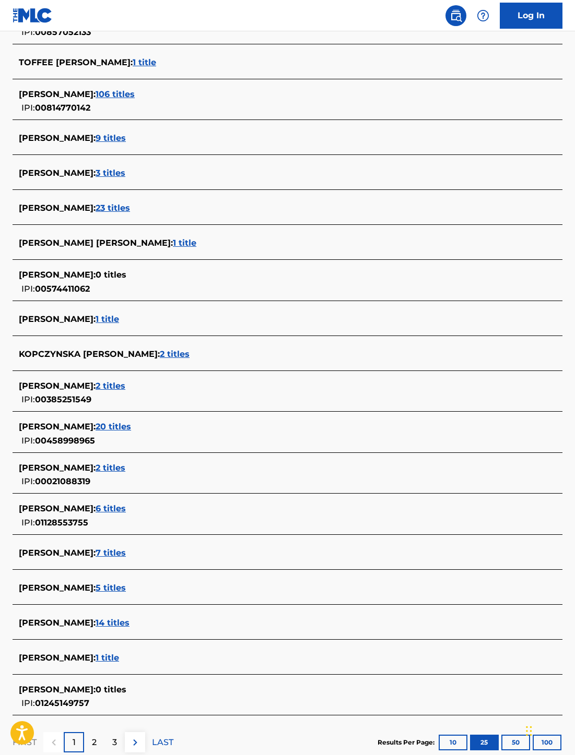
scroll to position [548, 0]
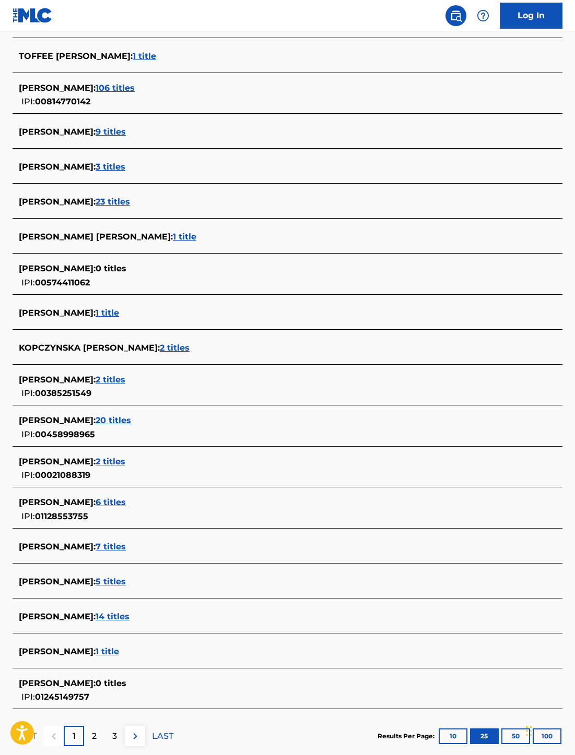
click at [126, 507] on span "6 titles" at bounding box center [111, 502] width 30 height 10
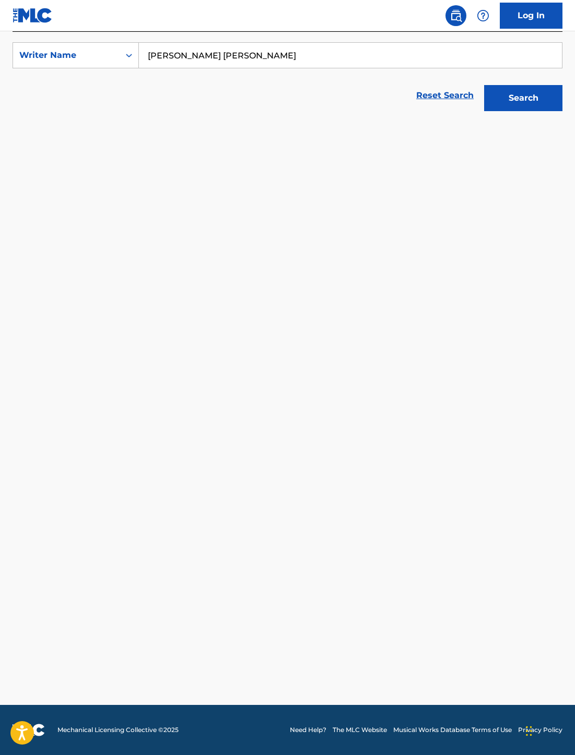
scroll to position [190, 0]
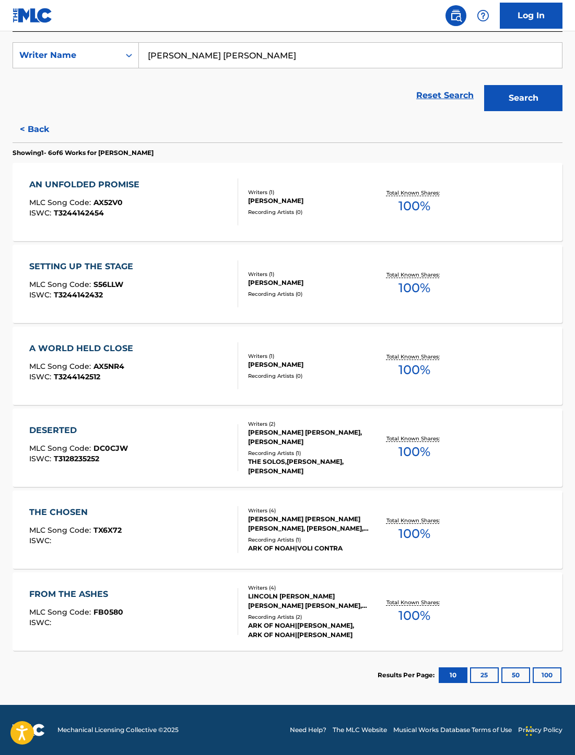
click at [326, 534] on div "Writers ( 4 ) [PERSON_NAME] [PERSON_NAME] [PERSON_NAME], [PERSON_NAME], [PERSON…" at bounding box center [303, 530] width 130 height 46
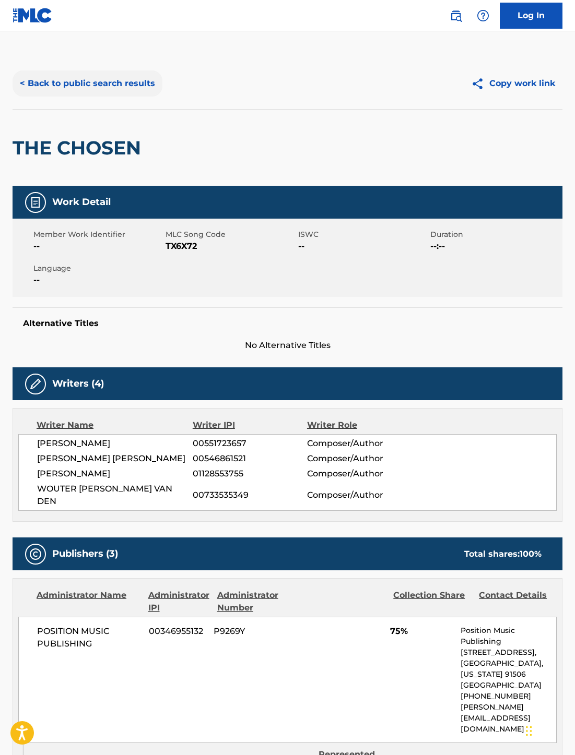
click at [33, 85] on button "< Back to public search results" at bounding box center [88, 83] width 150 height 26
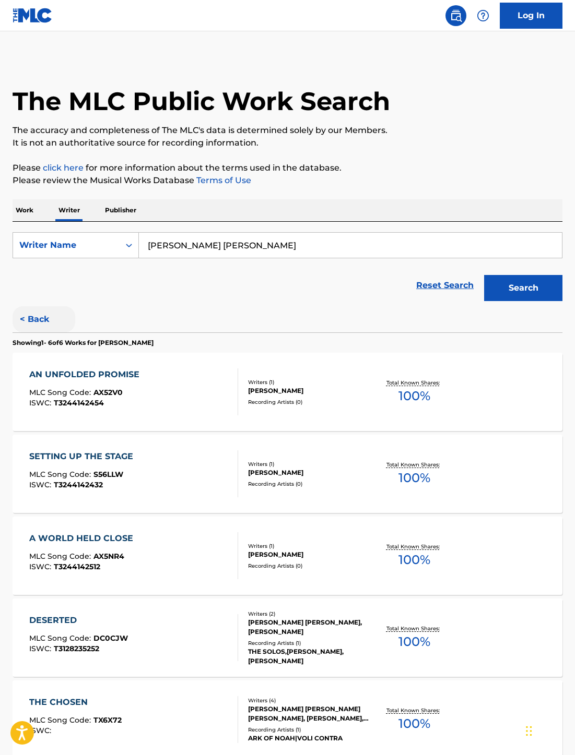
click at [25, 310] on button "< Back" at bounding box center [44, 319] width 63 height 26
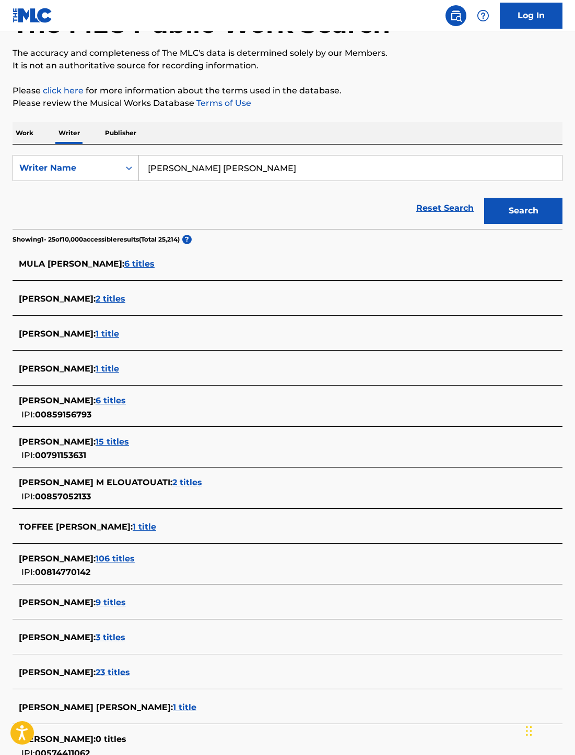
scroll to position [78, 0]
